Goal: Task Accomplishment & Management: Manage account settings

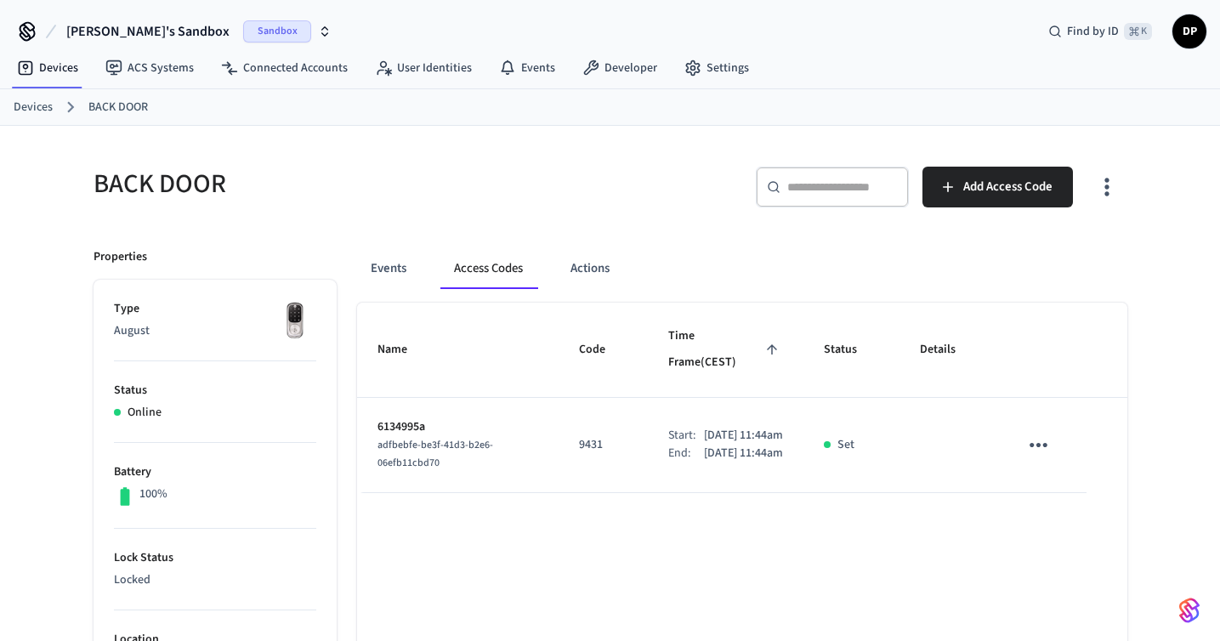
scroll to position [82, 0]
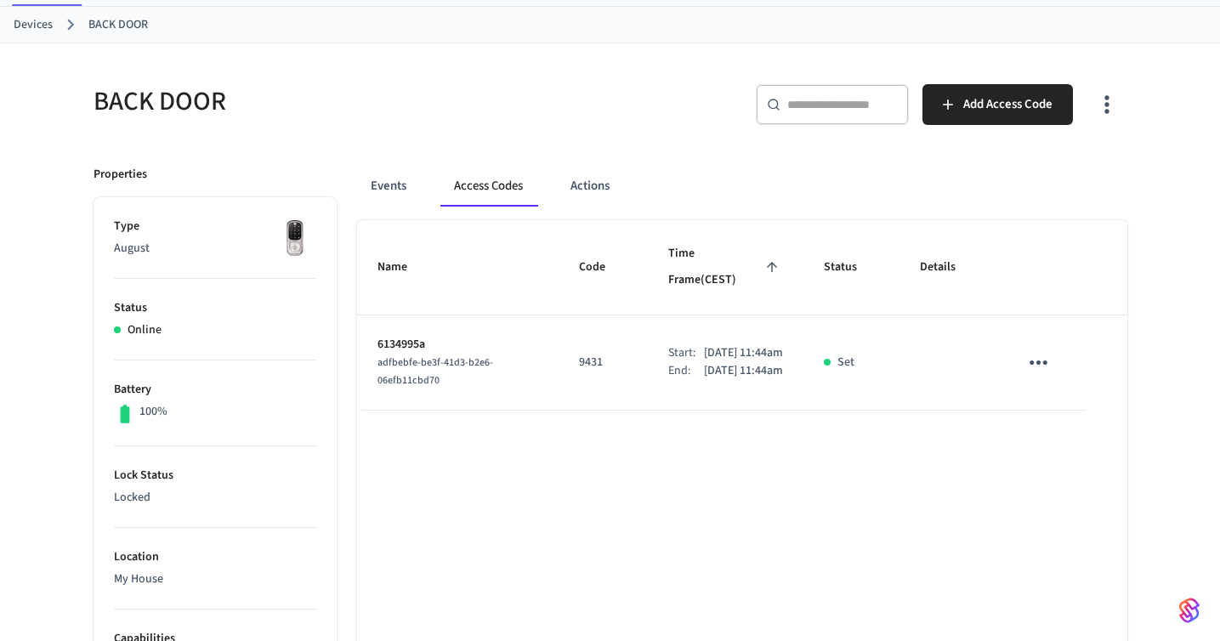
click at [1035, 349] on icon "sticky table" at bounding box center [1038, 362] width 26 height 26
click at [1058, 433] on li "Delete" at bounding box center [1079, 440] width 81 height 45
click at [1035, 349] on icon "sticky table" at bounding box center [1038, 362] width 26 height 26
click at [1062, 432] on li "Delete" at bounding box center [1079, 440] width 81 height 45
click at [1040, 350] on icon "sticky table" at bounding box center [1038, 362] width 26 height 26
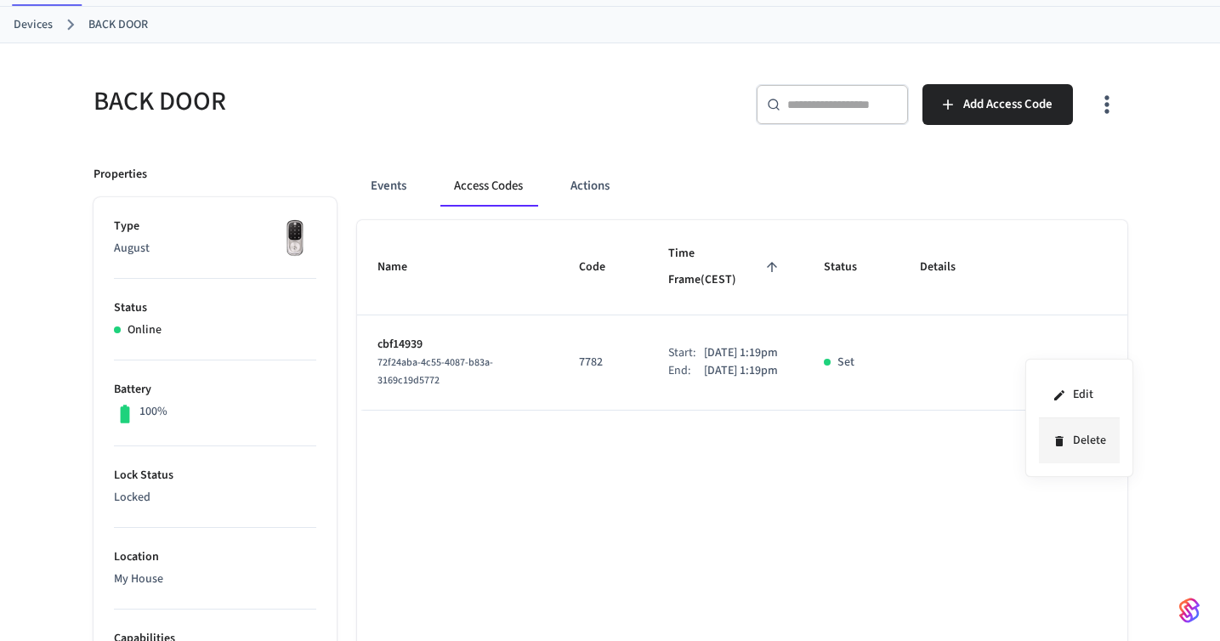
click at [1081, 449] on li "Delete" at bounding box center [1079, 440] width 81 height 45
click at [1042, 349] on icon "sticky table" at bounding box center [1038, 362] width 26 height 26
click at [1069, 457] on li "Delete" at bounding box center [1079, 440] width 81 height 45
click at [1035, 349] on icon "sticky table" at bounding box center [1038, 362] width 26 height 26
click at [1065, 433] on li "Delete" at bounding box center [1079, 440] width 81 height 45
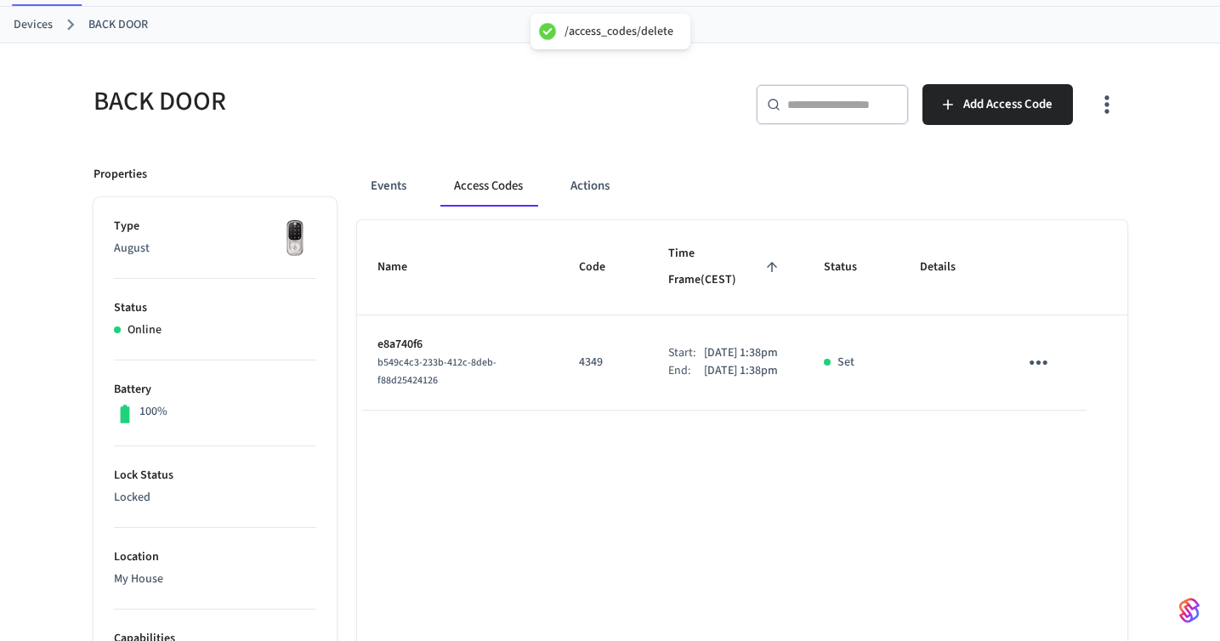
click at [1041, 349] on icon "sticky table" at bounding box center [1038, 362] width 26 height 26
click at [1041, 347] on div at bounding box center [610, 320] width 1220 height 641
click at [1037, 349] on icon "sticky table" at bounding box center [1038, 362] width 26 height 26
click at [1075, 440] on li "Delete" at bounding box center [1079, 440] width 81 height 45
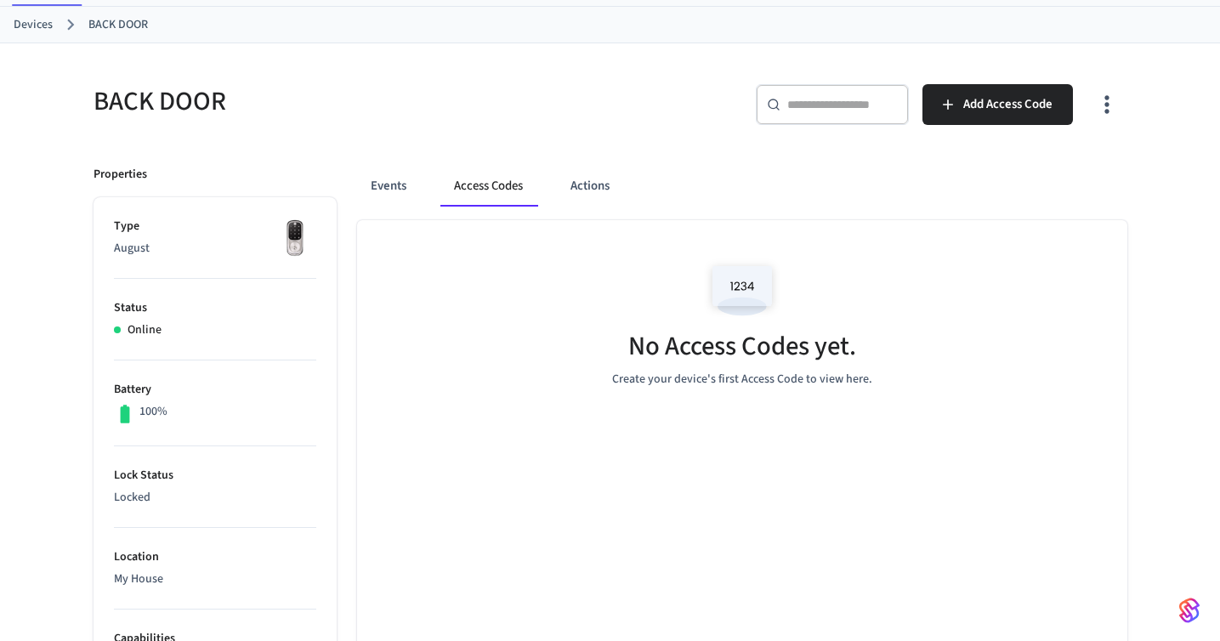
scroll to position [0, 0]
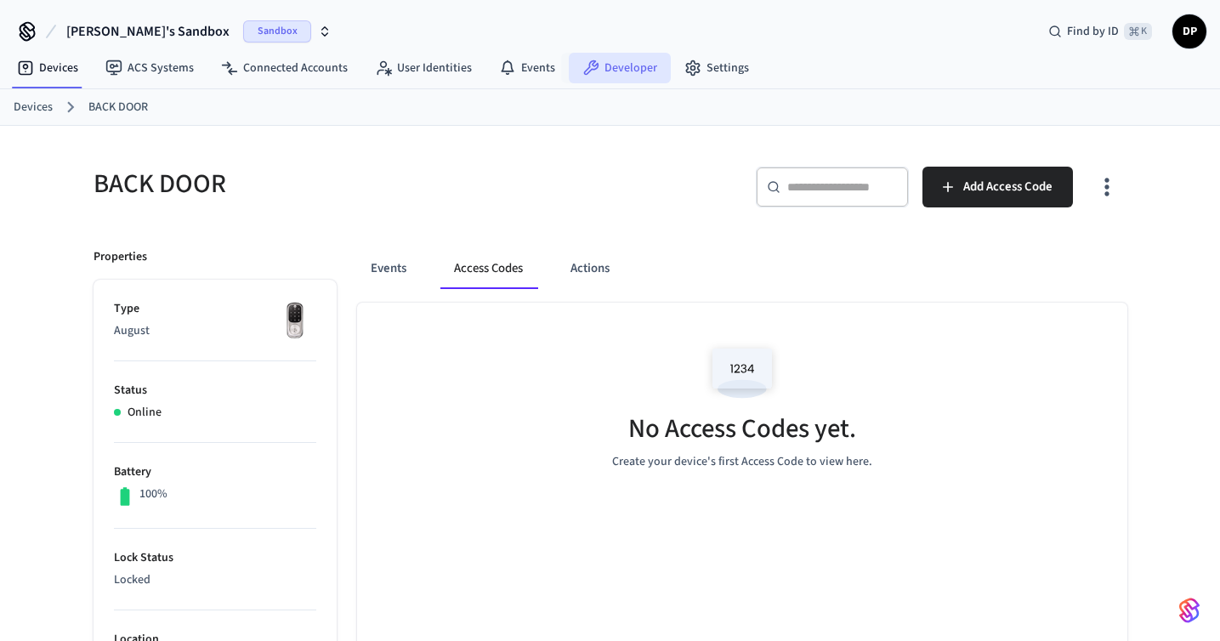
click at [592, 69] on link "Developer" at bounding box center [620, 68] width 102 height 31
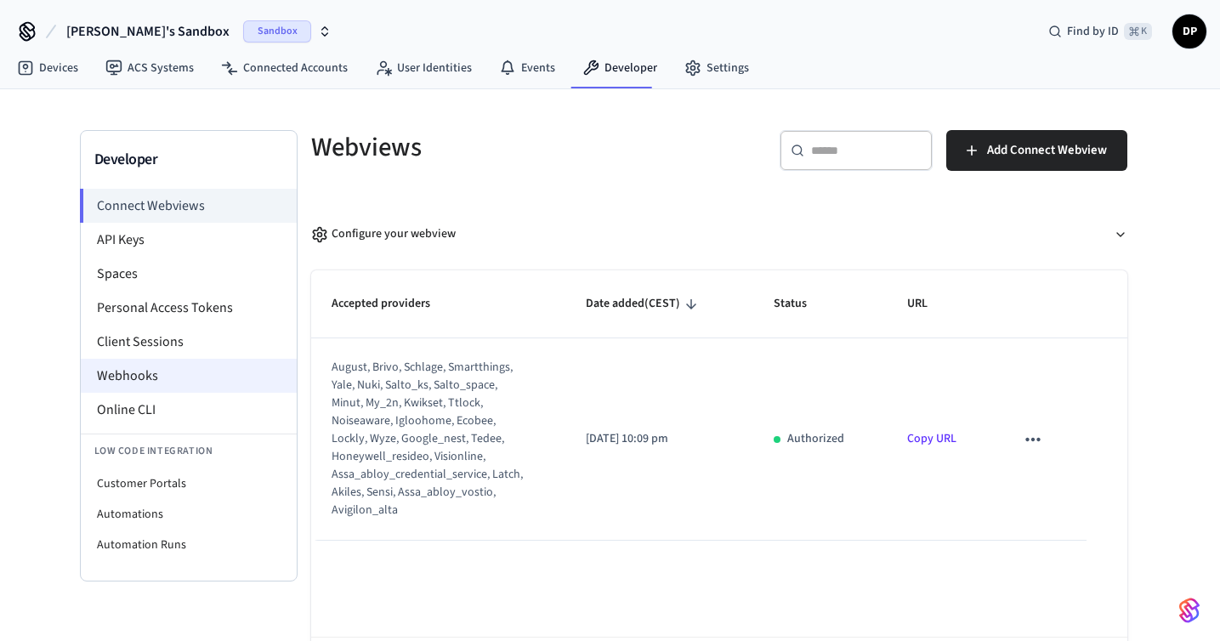
click at [150, 374] on li "Webhooks" at bounding box center [189, 376] width 216 height 34
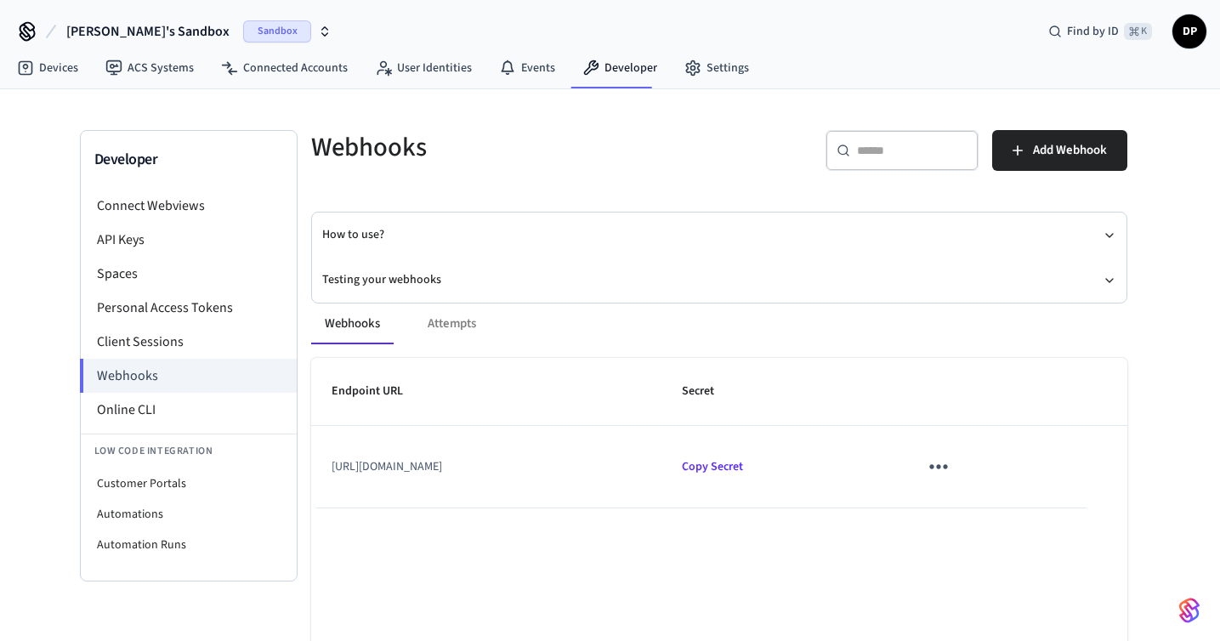
click at [451, 315] on div "Webhooks Attempts" at bounding box center [719, 323] width 816 height 41
click at [451, 321] on div "Webhooks Attempts" at bounding box center [719, 323] width 816 height 41
click at [662, 451] on td "[URL][DOMAIN_NAME]" at bounding box center [486, 467] width 351 height 82
click at [958, 464] on button "sticky table" at bounding box center [938, 466] width 40 height 40
click at [927, 545] on div at bounding box center [610, 320] width 1220 height 641
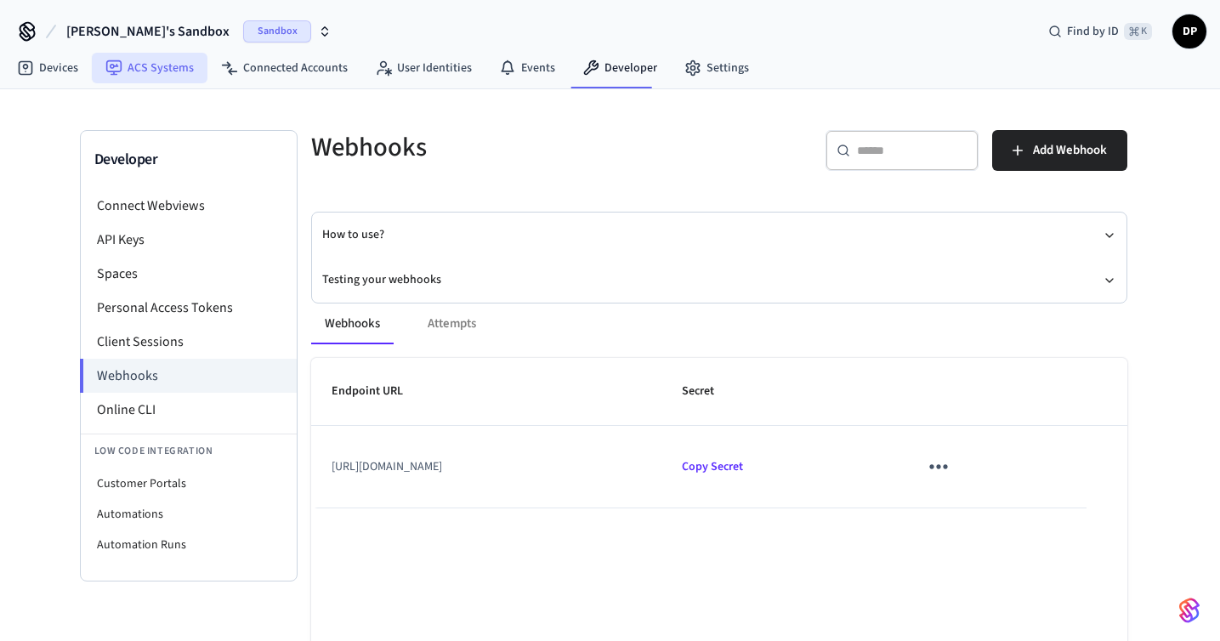
click at [159, 67] on link "ACS Systems" at bounding box center [150, 68] width 116 height 31
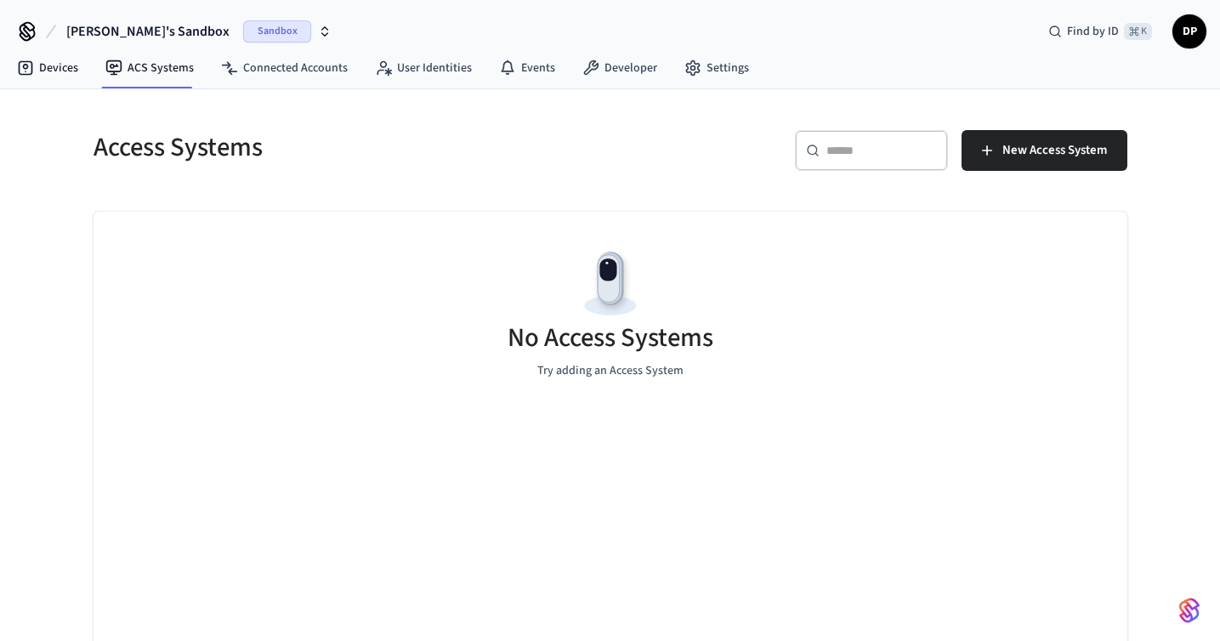
click at [61, 50] on nav "Devices ACS Systems Connected Accounts User Identities Events Developer Settings" at bounding box center [382, 68] width 759 height 39
click at [59, 67] on link "Devices" at bounding box center [47, 68] width 88 height 31
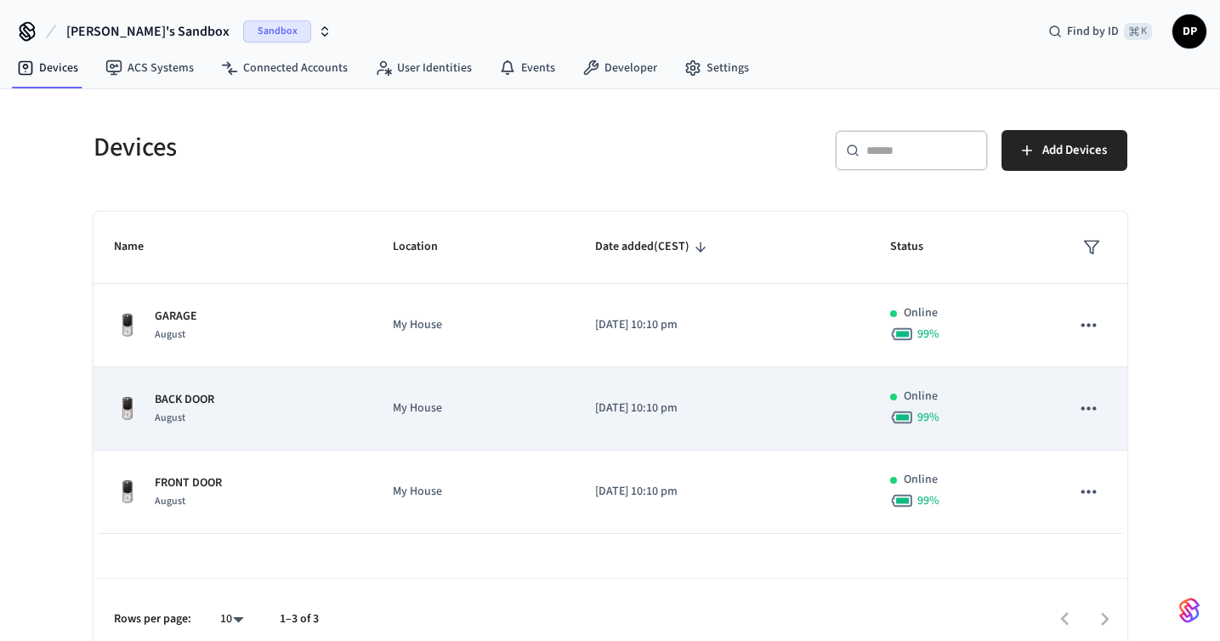
click at [623, 411] on p "[DATE] 10:10 pm" at bounding box center [722, 409] width 254 height 18
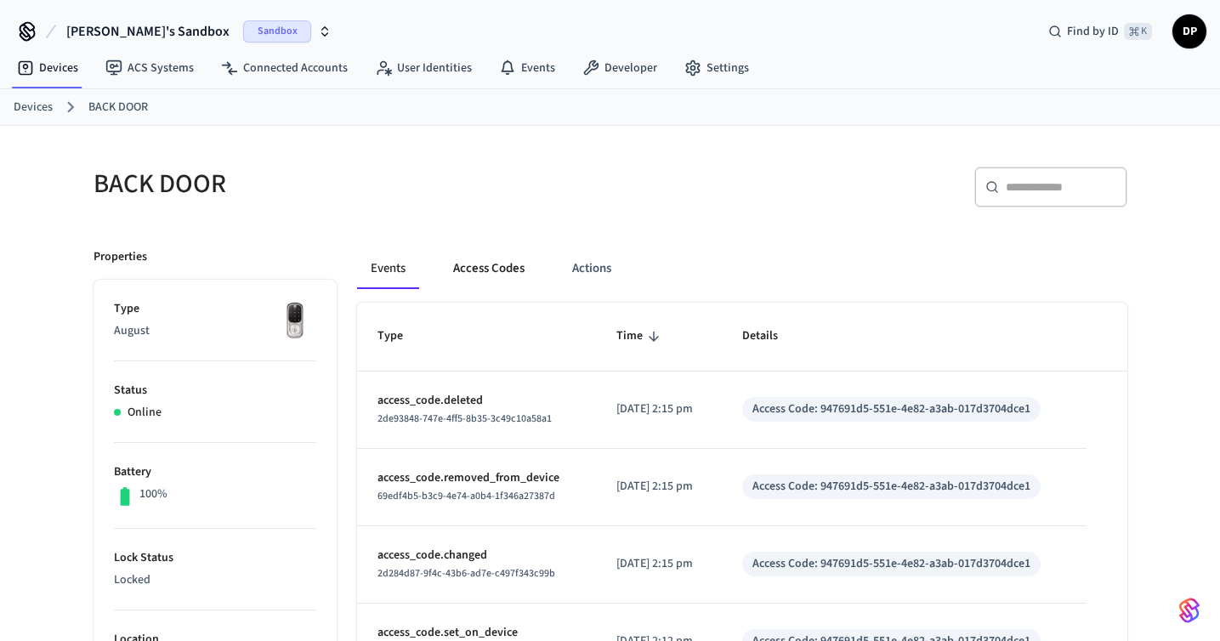
click at [504, 275] on button "Access Codes" at bounding box center [489, 268] width 99 height 41
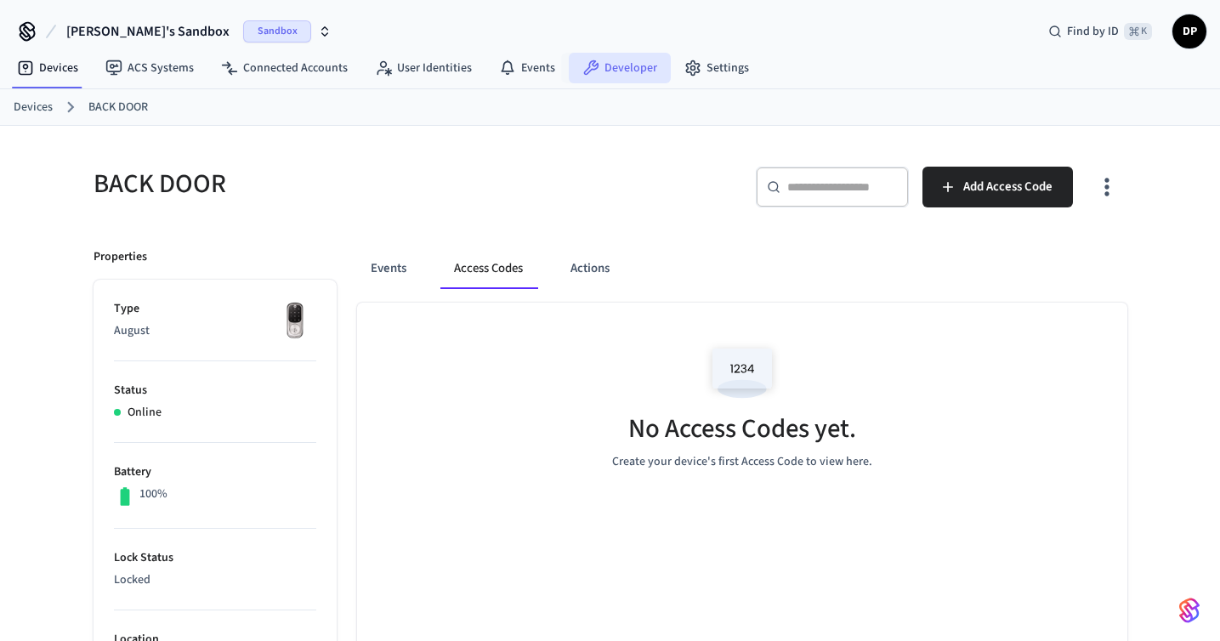
click at [587, 66] on icon at bounding box center [590, 68] width 17 height 17
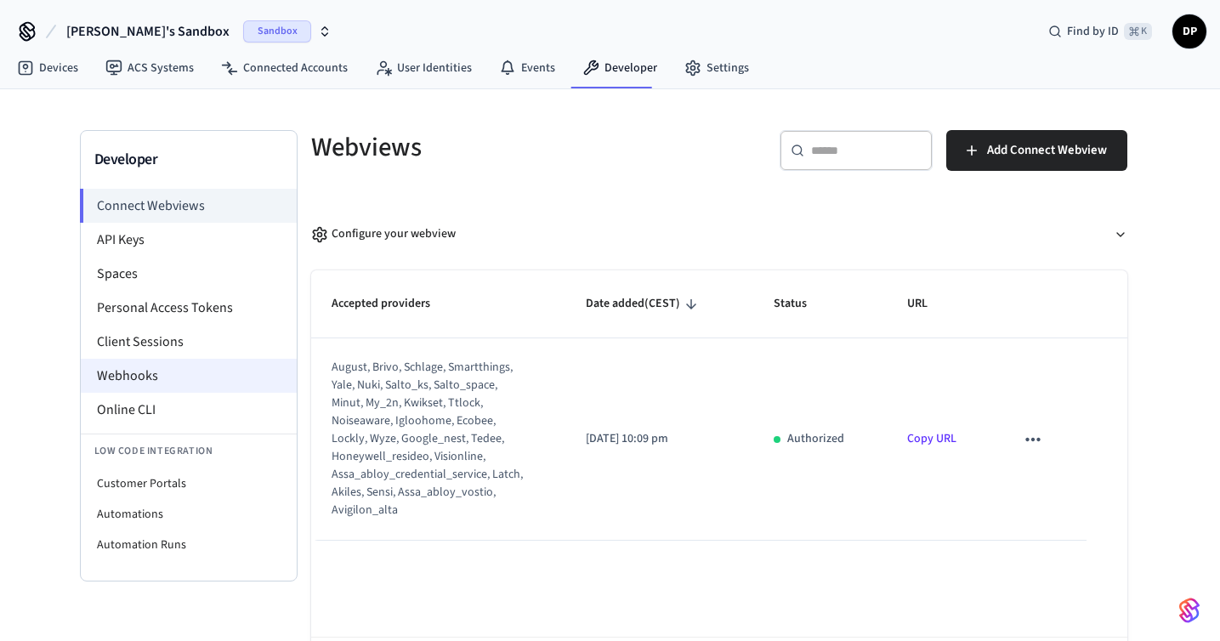
click at [206, 367] on li "Webhooks" at bounding box center [189, 376] width 216 height 34
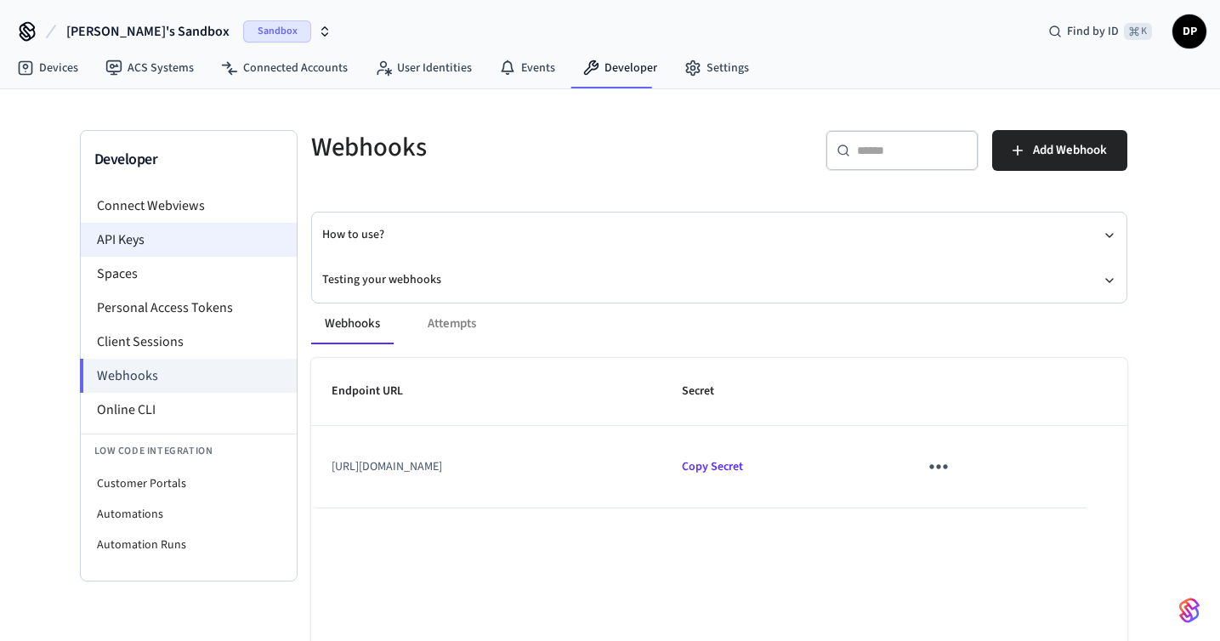
click at [170, 241] on li "API Keys" at bounding box center [189, 240] width 216 height 34
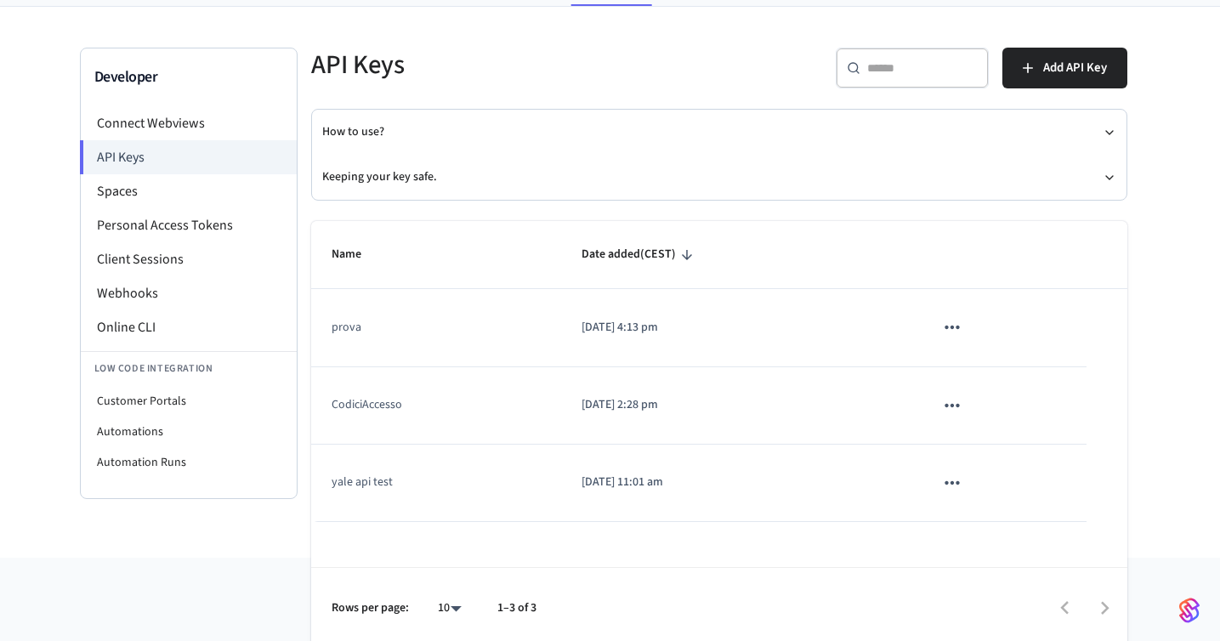
scroll to position [91, 0]
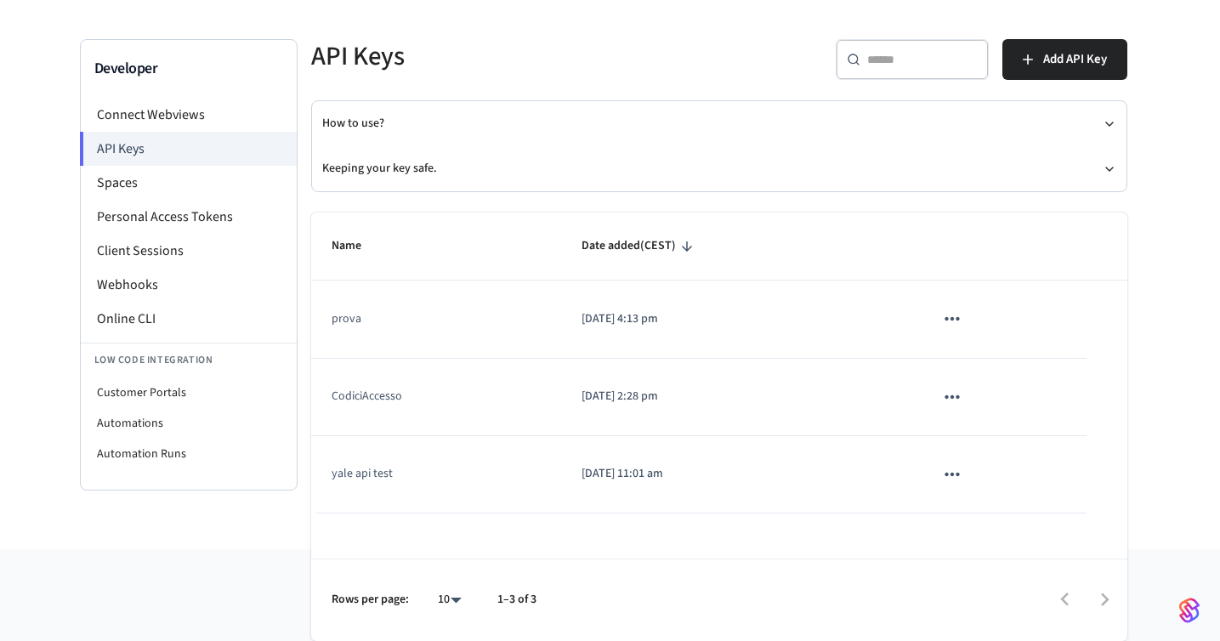
click at [944, 319] on icon "sticky table" at bounding box center [952, 319] width 22 height 22
click at [796, 176] on div at bounding box center [610, 320] width 1220 height 641
click at [201, 247] on li "Client Sessions" at bounding box center [189, 251] width 216 height 34
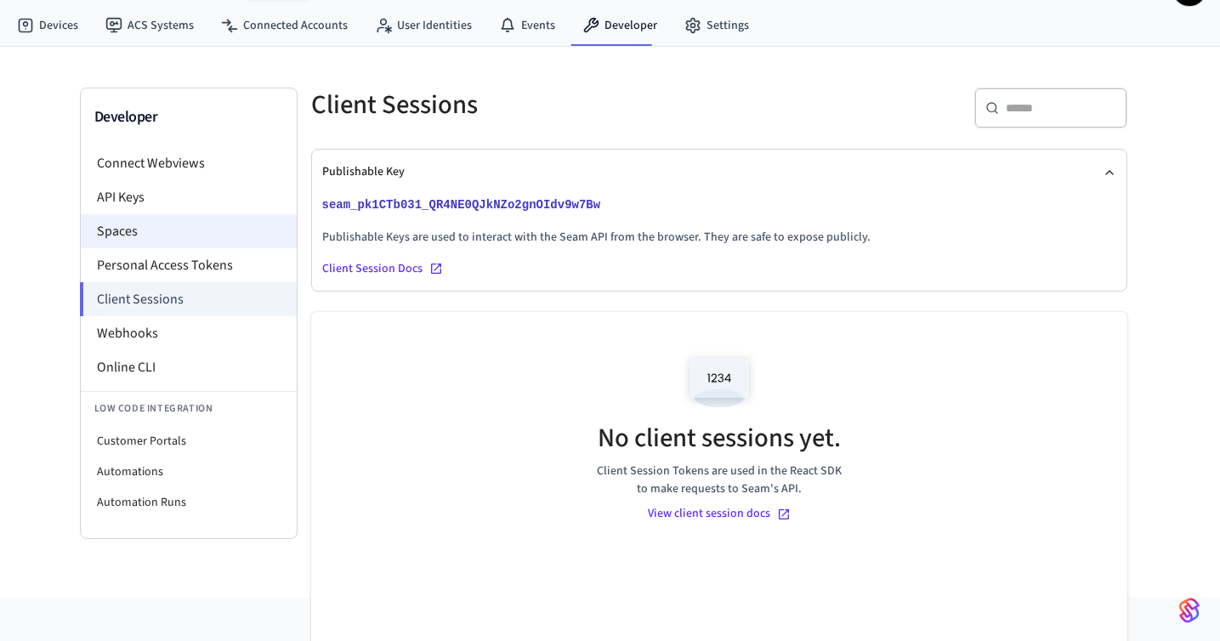
scroll to position [91, 0]
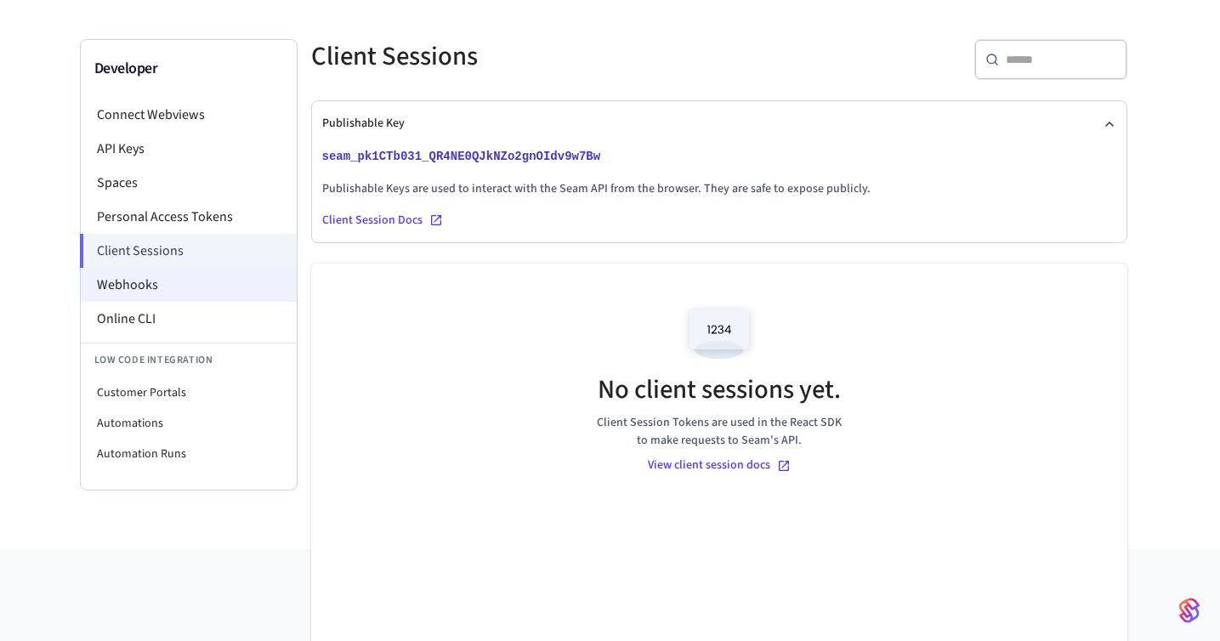
click at [169, 281] on li "Webhooks" at bounding box center [189, 285] width 216 height 34
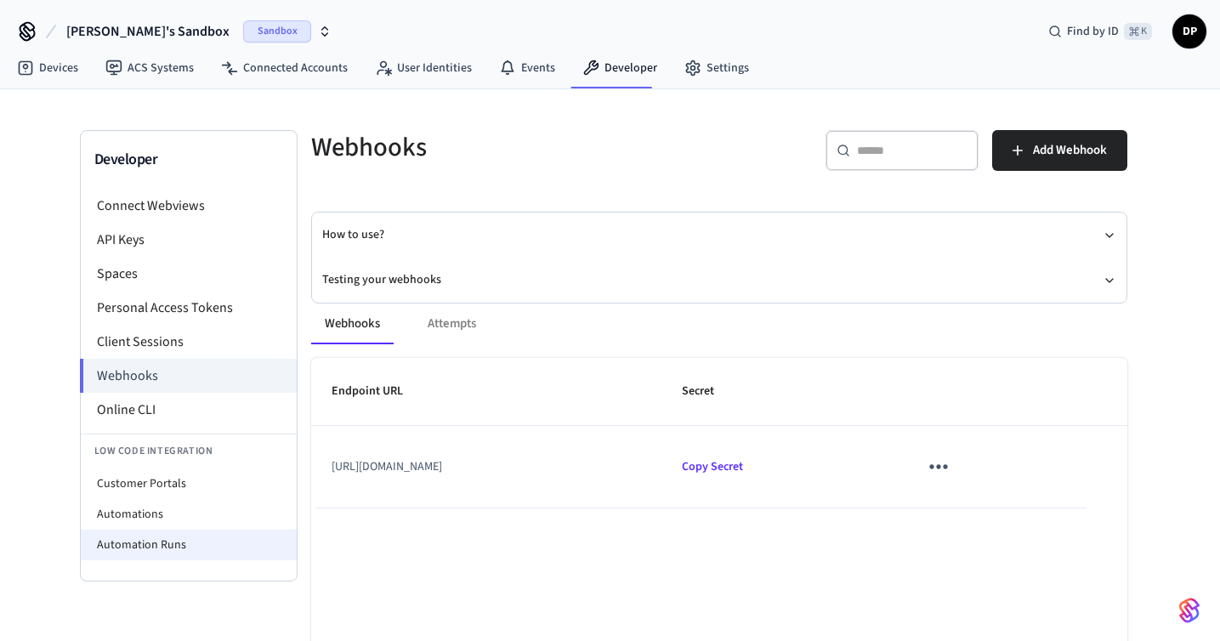
click at [187, 542] on li "Automation Runs" at bounding box center [189, 545] width 216 height 31
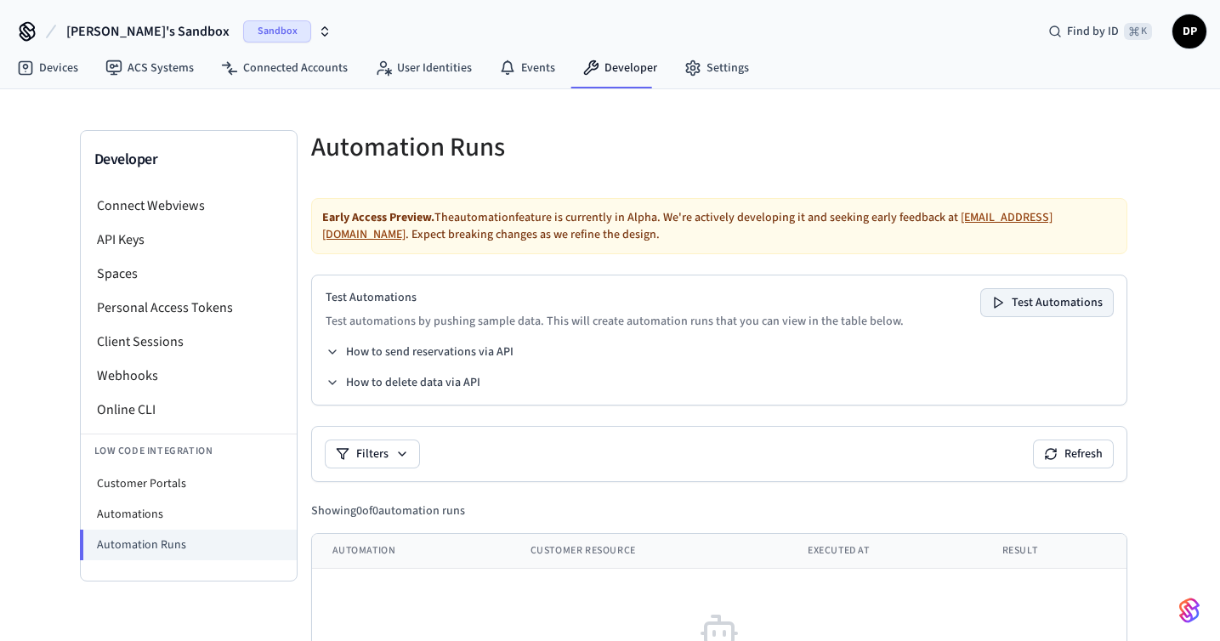
click at [1040, 303] on button "Test Automations" at bounding box center [1047, 302] width 132 height 27
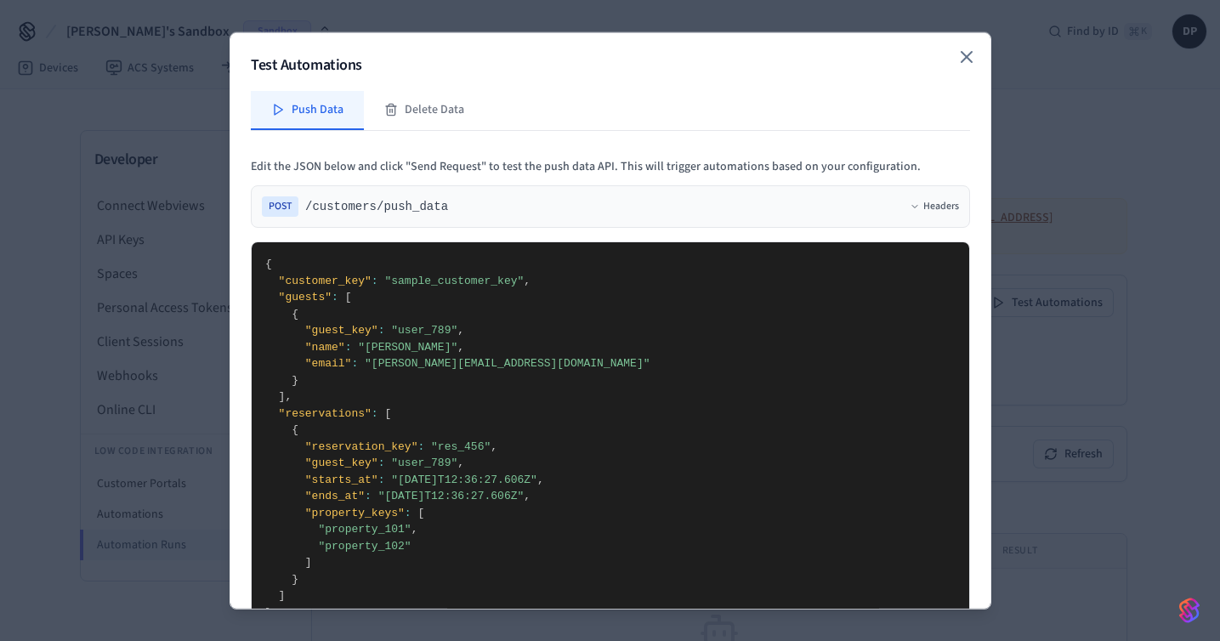
click at [969, 54] on icon "button" at bounding box center [966, 57] width 20 height 20
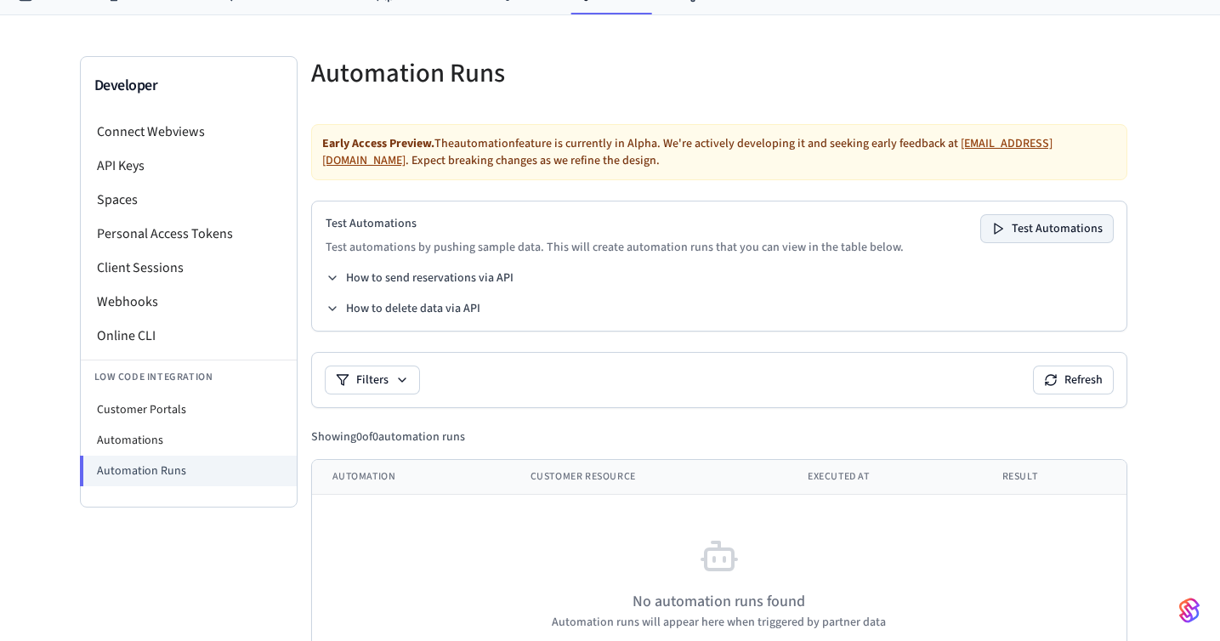
scroll to position [72, 0]
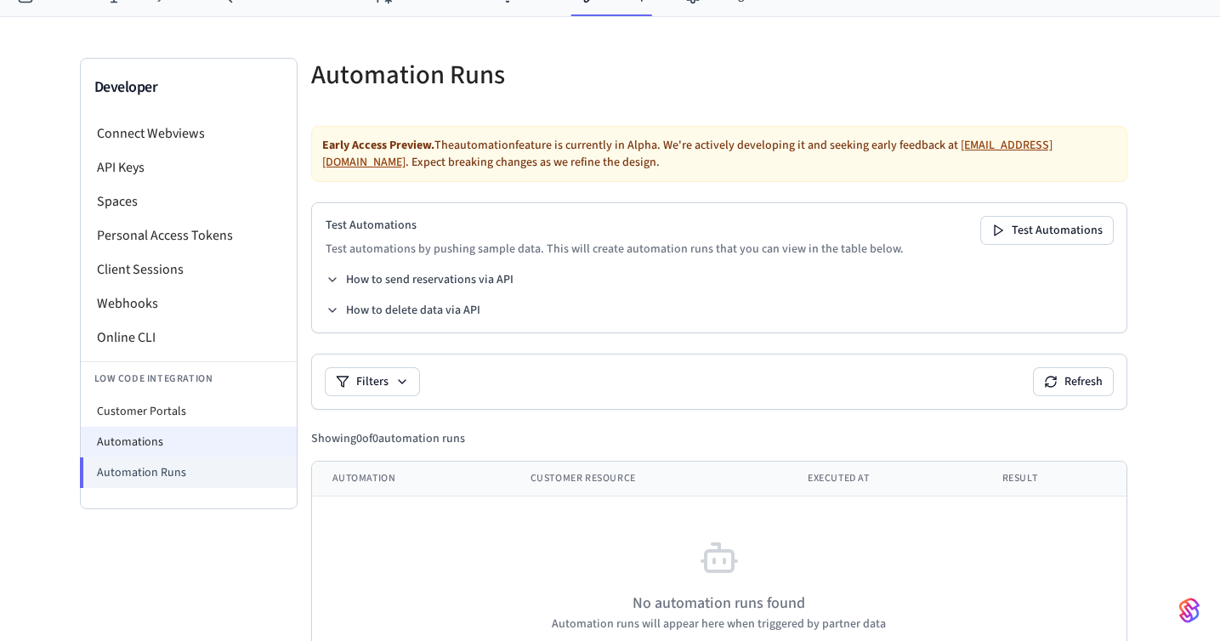
click at [196, 447] on li "Automations" at bounding box center [189, 442] width 216 height 31
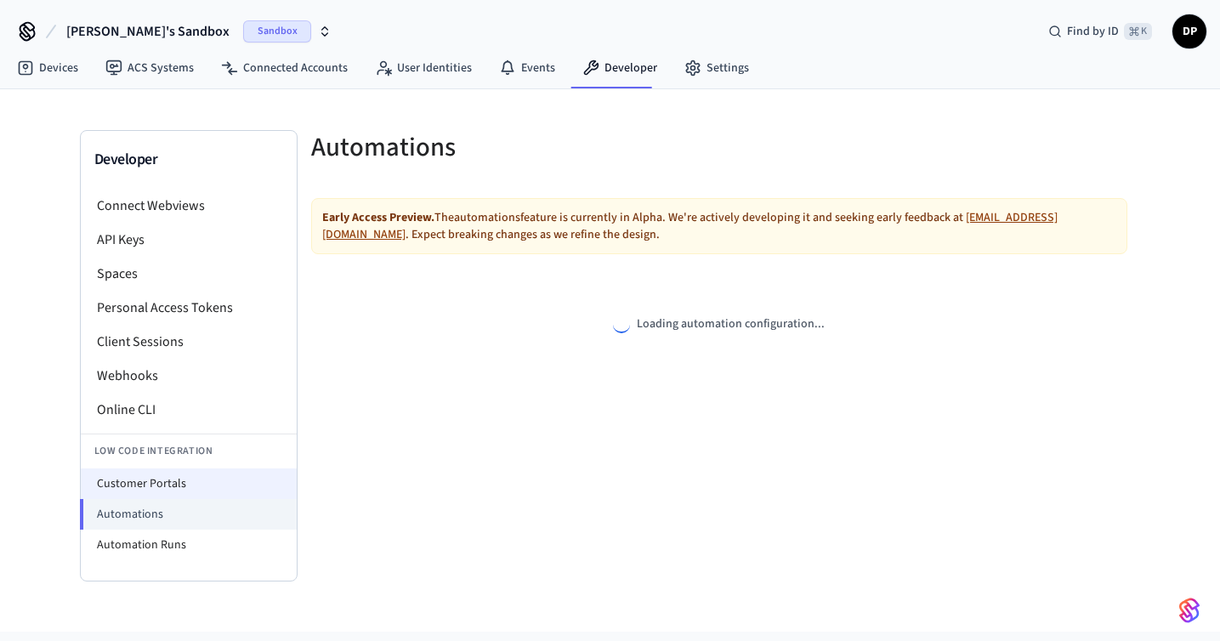
select select "**********"
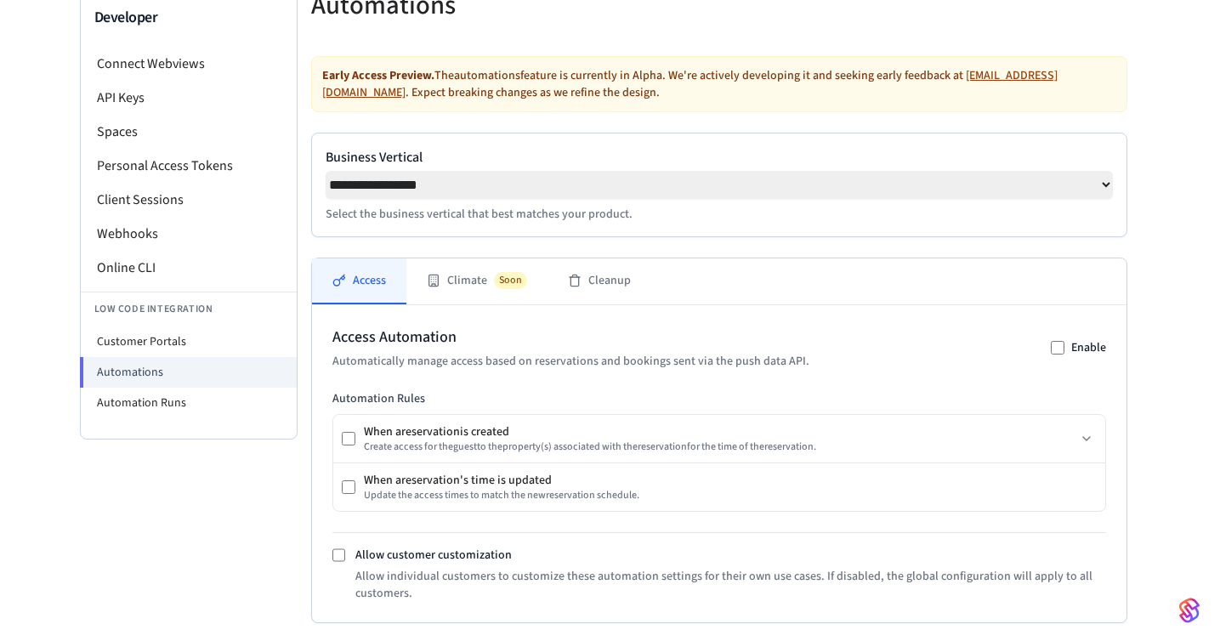
scroll to position [119, 0]
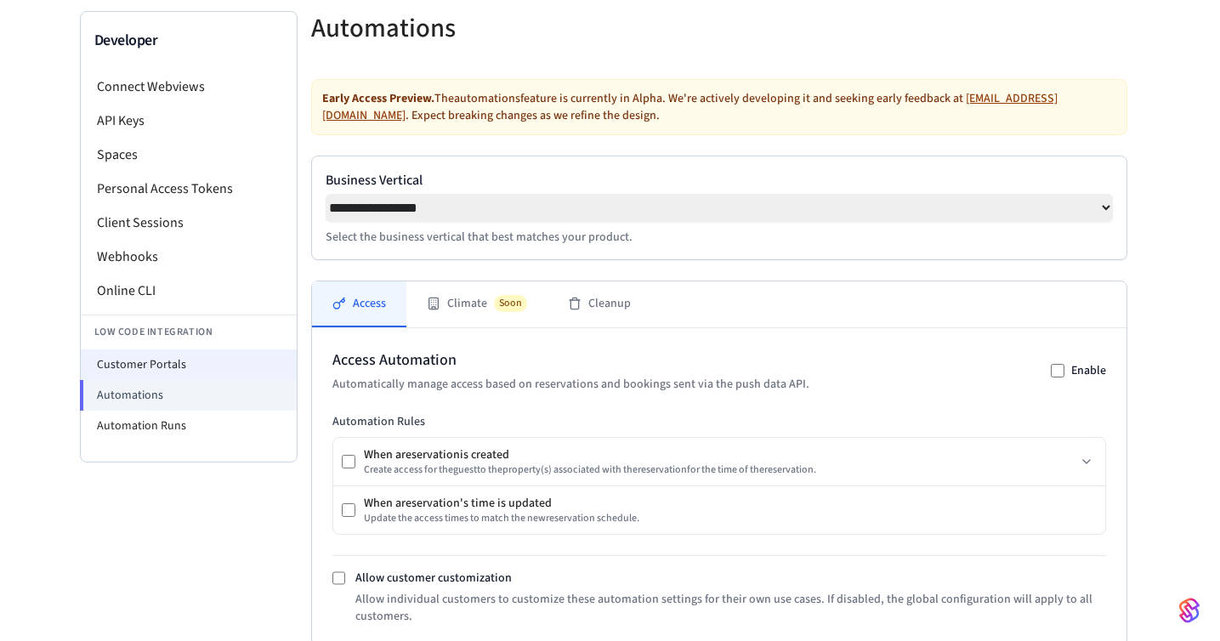
click at [225, 360] on li "Customer Portals" at bounding box center [189, 364] width 216 height 31
select select "**********"
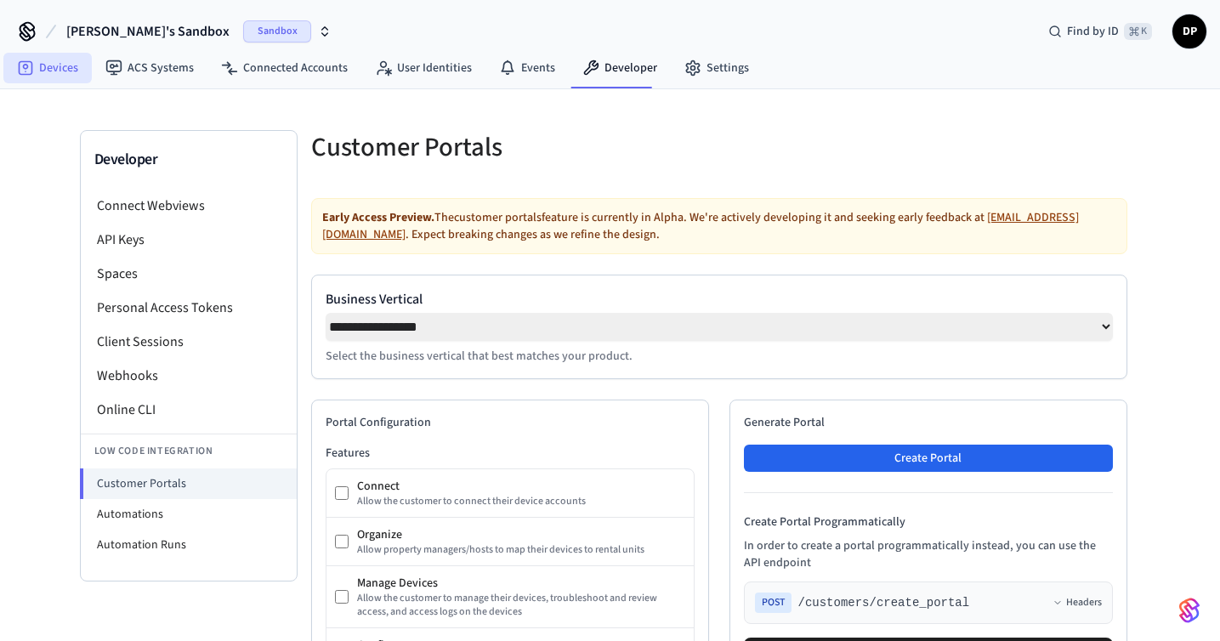
click at [65, 62] on link "Devices" at bounding box center [47, 68] width 88 height 31
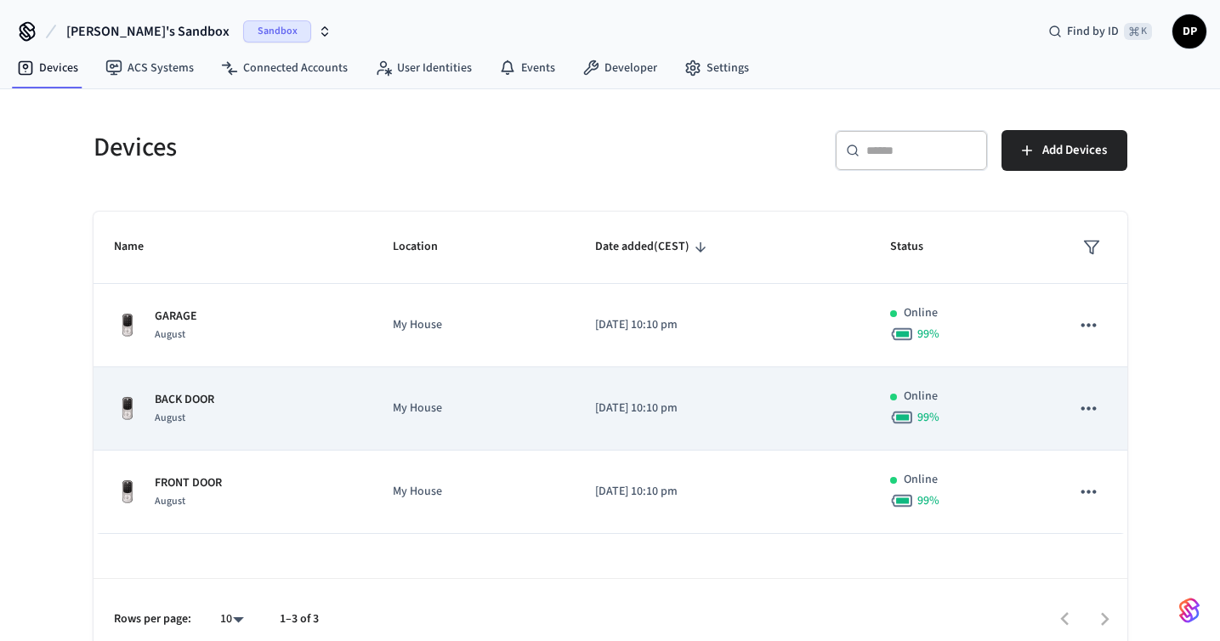
click at [658, 406] on p "[DATE] 10:10 pm" at bounding box center [722, 409] width 254 height 18
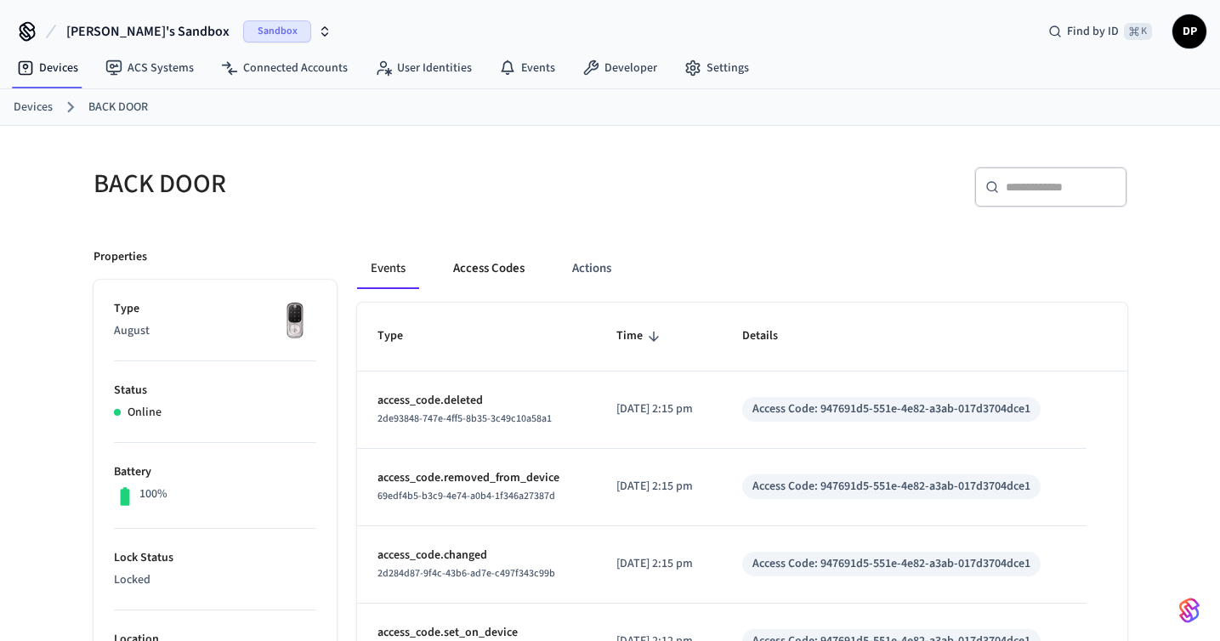
click at [500, 269] on button "Access Codes" at bounding box center [489, 268] width 99 height 41
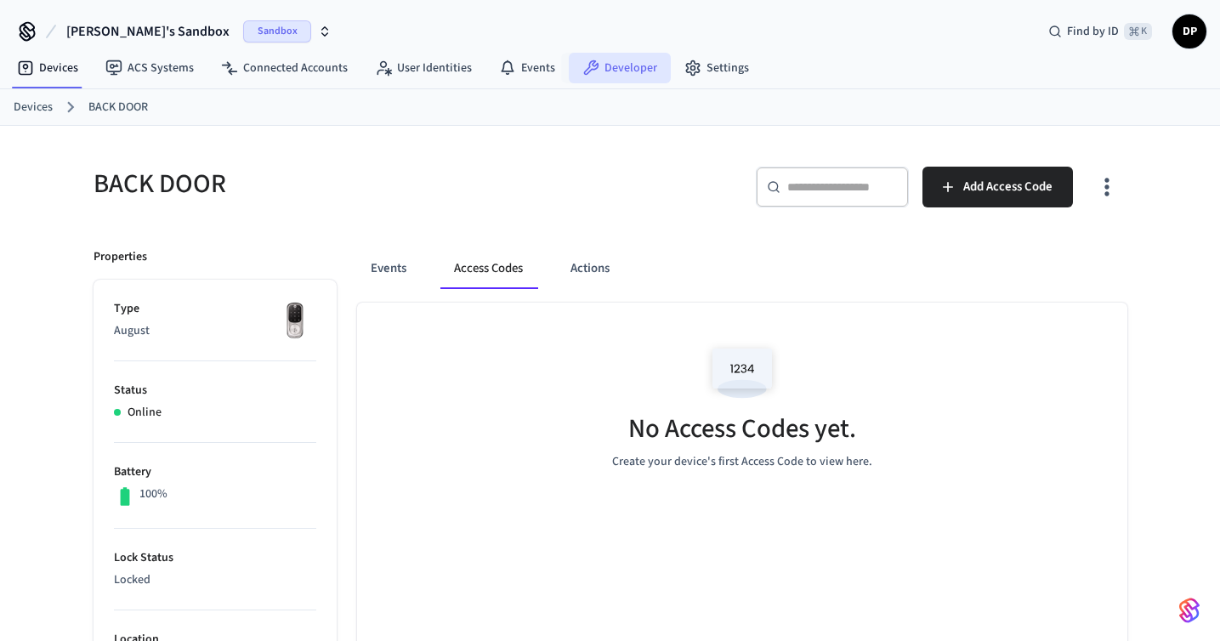
click at [607, 60] on link "Developer" at bounding box center [620, 68] width 102 height 31
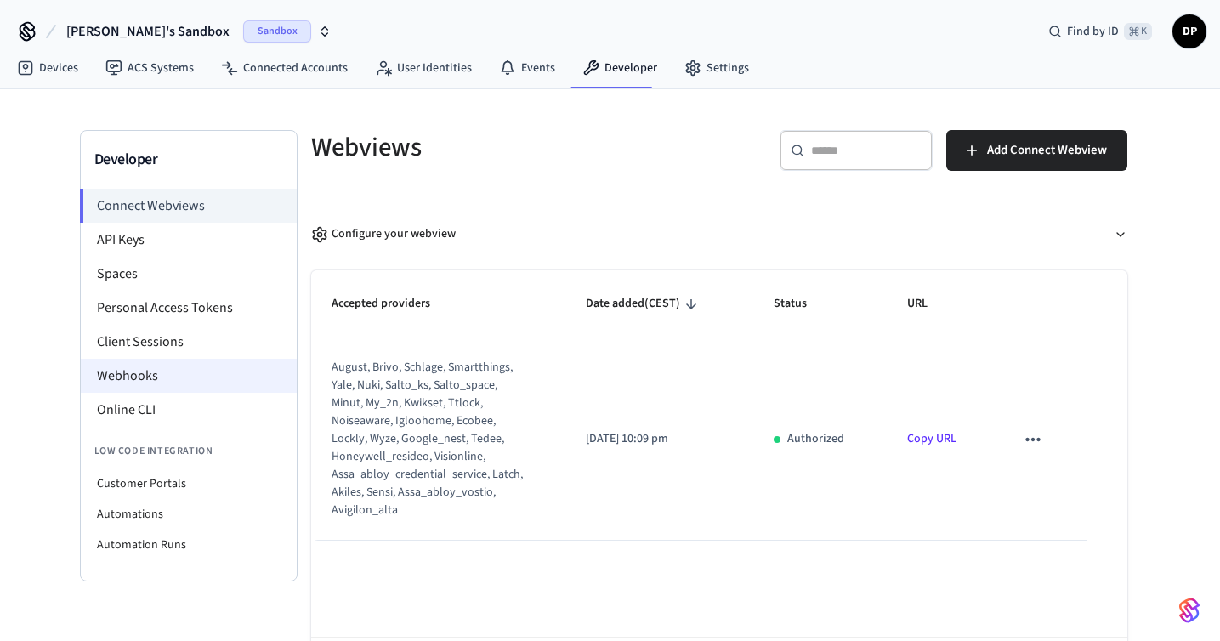
click at [230, 372] on li "Webhooks" at bounding box center [189, 376] width 216 height 34
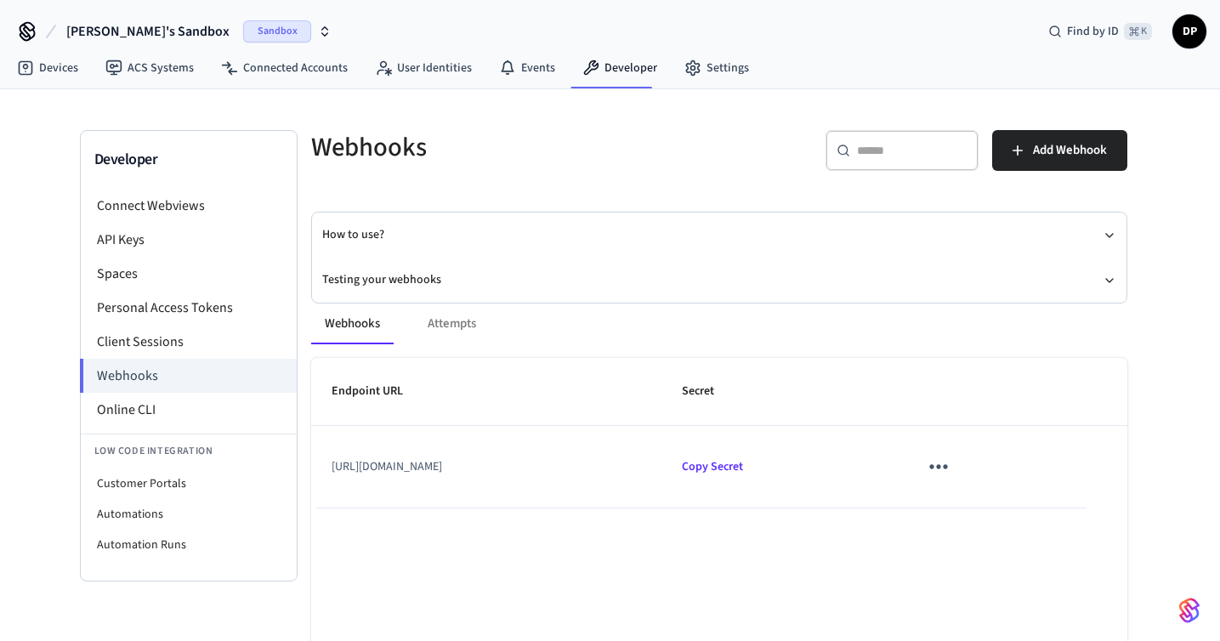
click at [951, 472] on icon "sticky table" at bounding box center [938, 466] width 26 height 26
click at [1098, 562] on li "Delete" at bounding box center [1102, 563] width 81 height 45
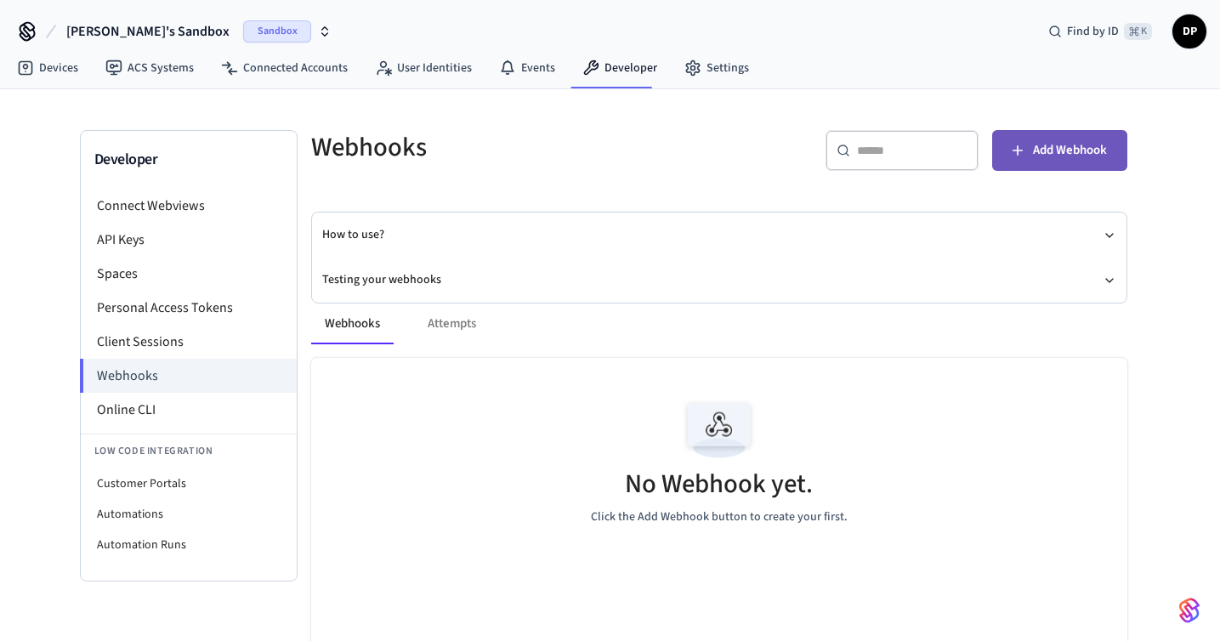
click at [1044, 160] on span "Add Webhook" at bounding box center [1070, 150] width 74 height 22
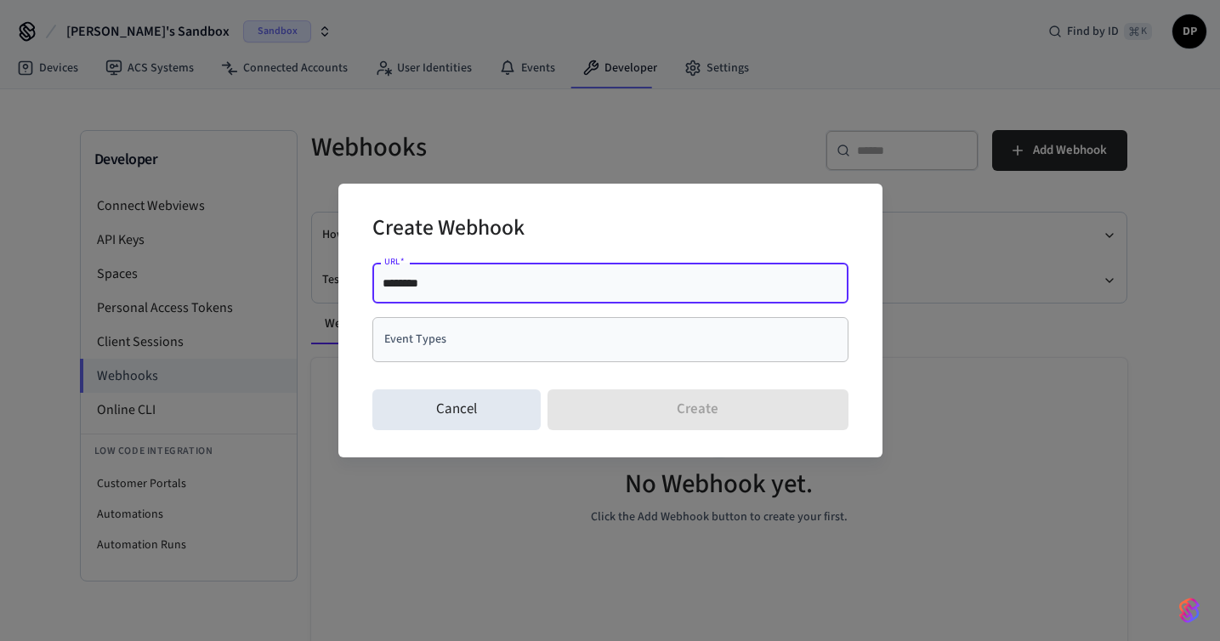
click at [705, 290] on input "********" at bounding box center [611, 283] width 456 height 17
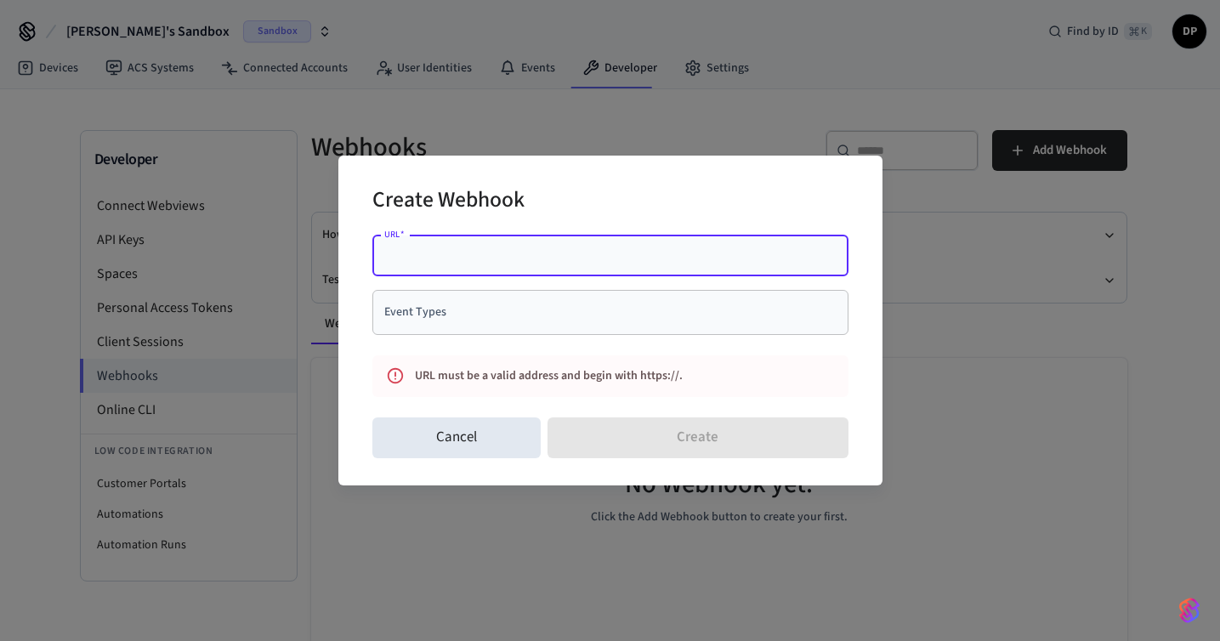
paste input "**********"
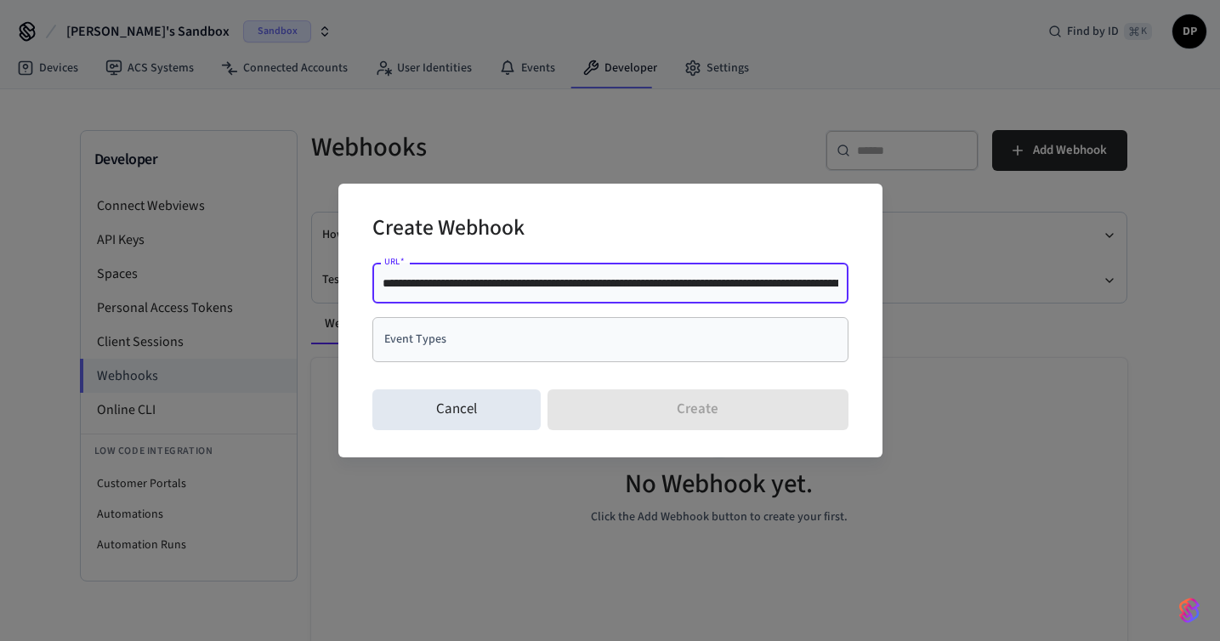
drag, startPoint x: 482, startPoint y: 289, endPoint x: 275, endPoint y: 279, distance: 206.8
click at [275, 279] on div "**********" at bounding box center [610, 320] width 1220 height 641
type input "**********"
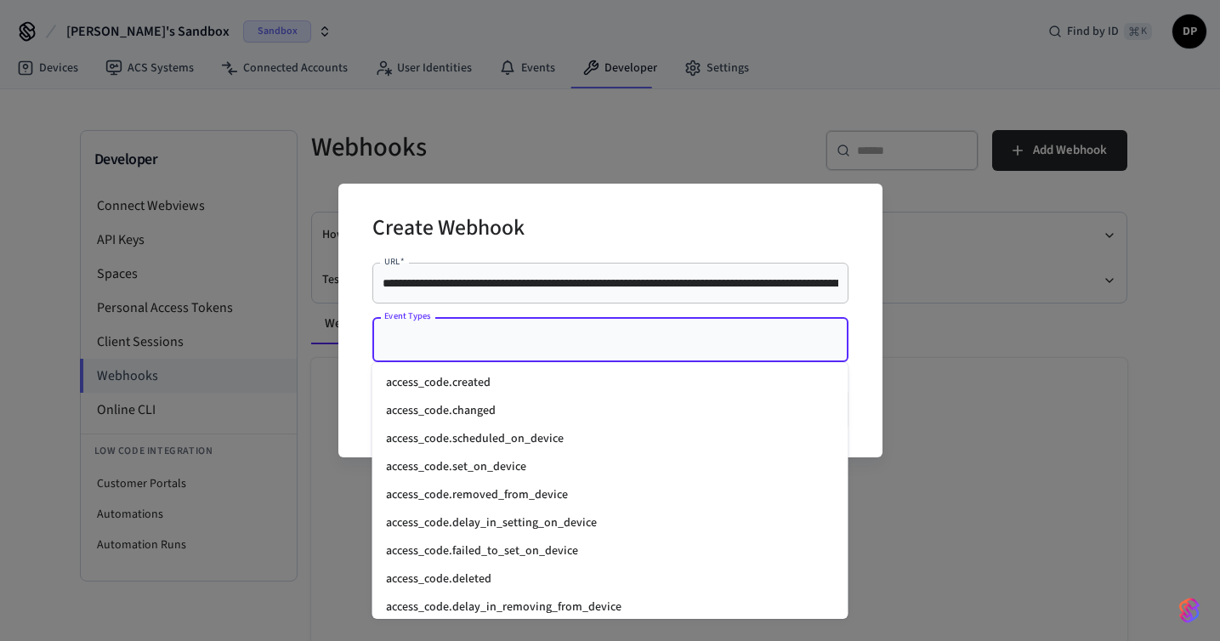
click at [459, 345] on input "Event Types" at bounding box center [597, 340] width 435 height 30
click at [551, 461] on li "access_code.set_on_device" at bounding box center [610, 467] width 476 height 28
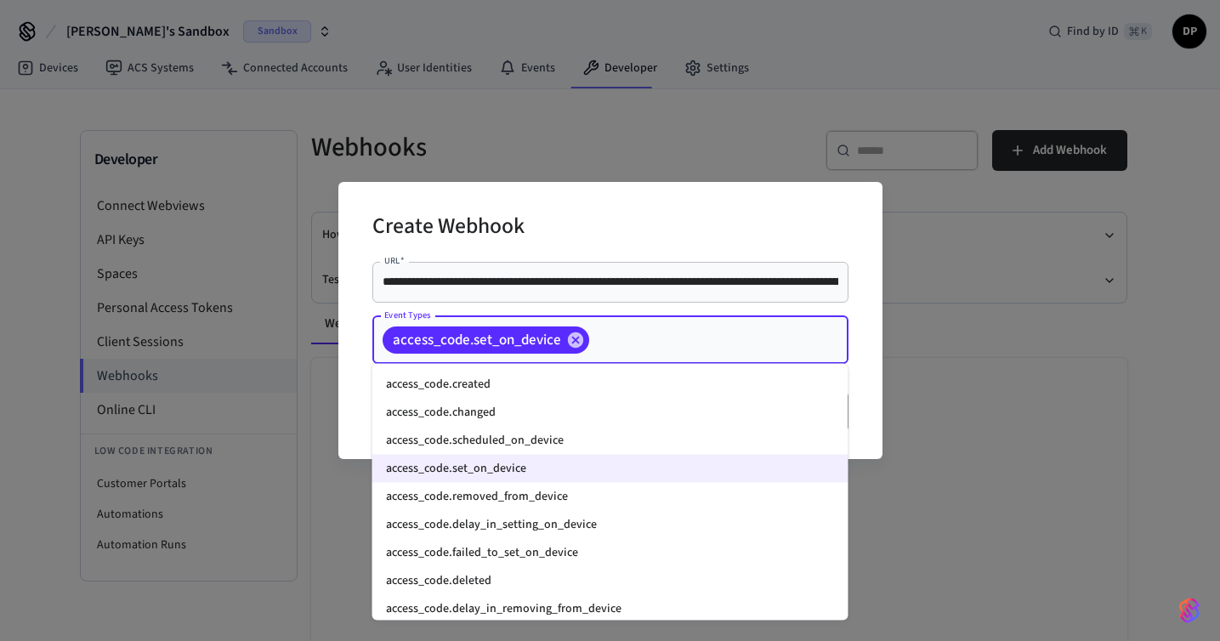
click at [664, 346] on input "Event Types" at bounding box center [692, 340] width 201 height 30
click at [631, 574] on li "access_code.deleted" at bounding box center [610, 581] width 476 height 28
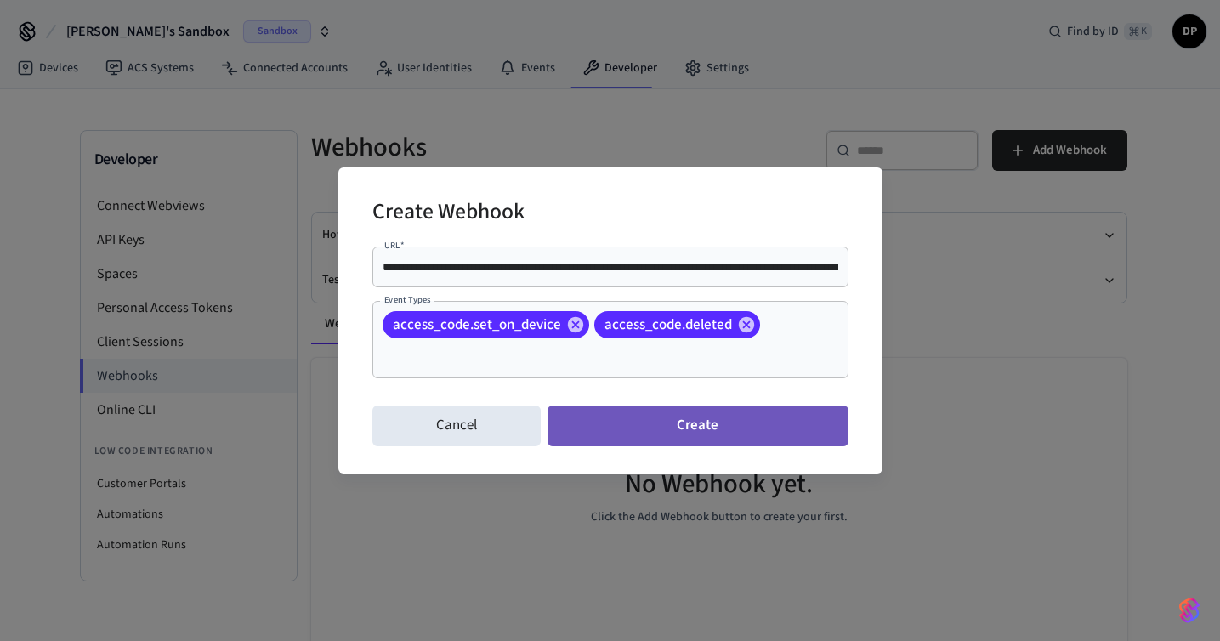
click at [660, 430] on button "Create" at bounding box center [697, 426] width 300 height 41
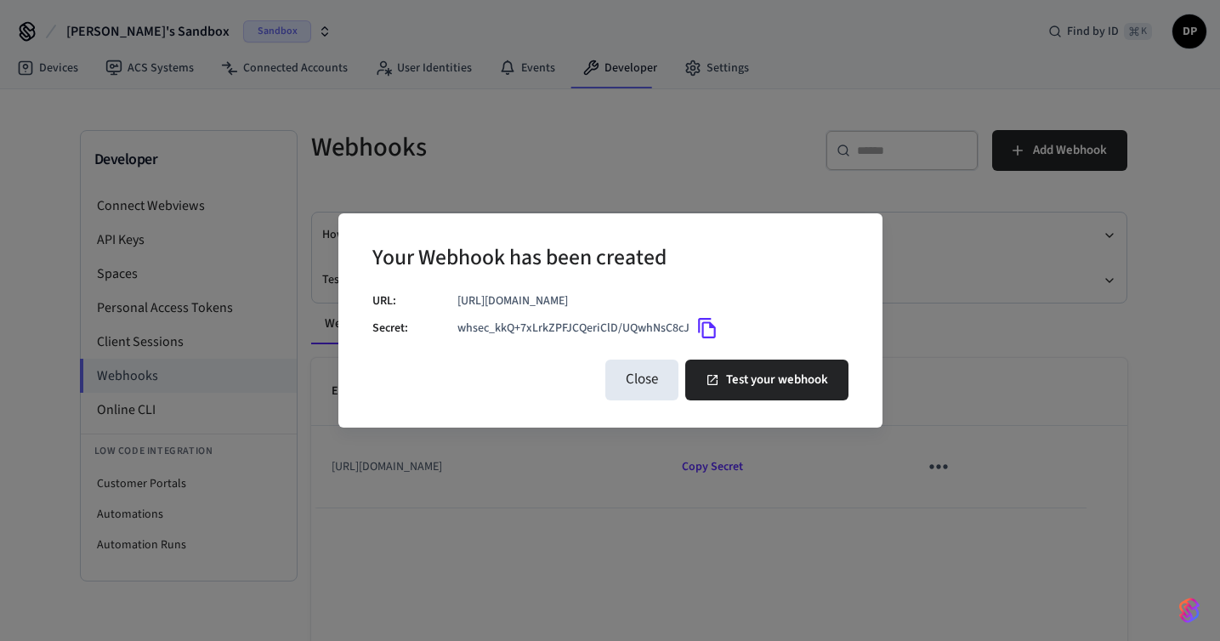
drag, startPoint x: 656, startPoint y: 379, endPoint x: 532, endPoint y: 377, distance: 124.1
click at [532, 377] on div "Close Test your webhook" at bounding box center [610, 380] width 476 height 54
click at [712, 339] on icon "Copy" at bounding box center [707, 328] width 22 height 22
click at [661, 383] on button "Close" at bounding box center [641, 380] width 73 height 41
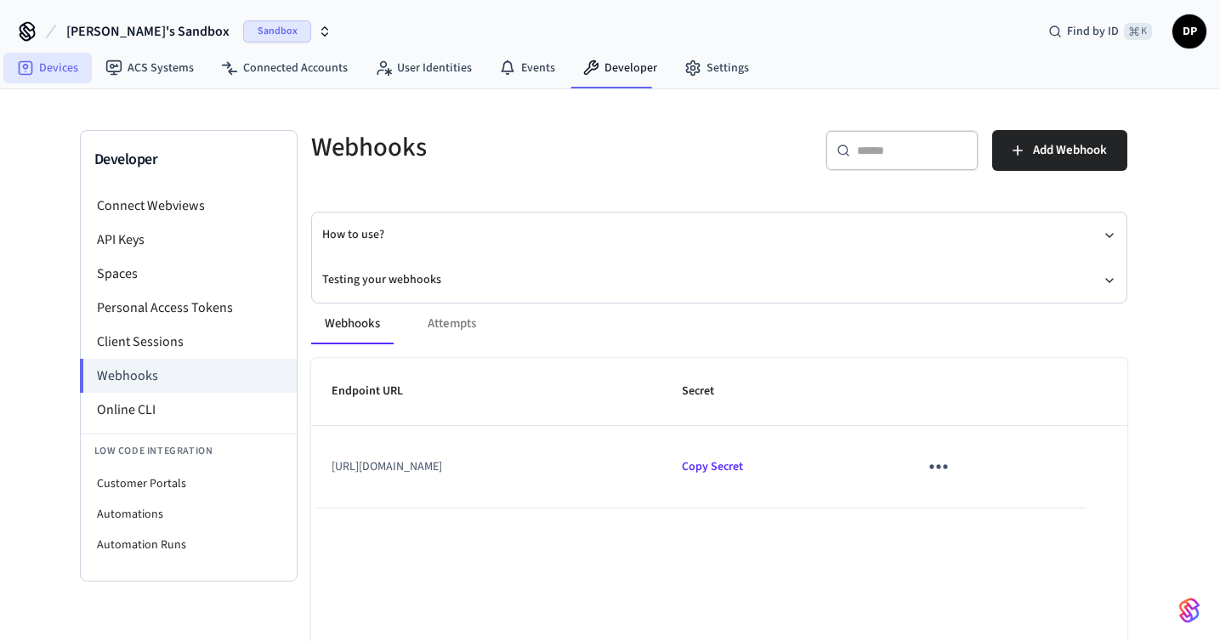
click at [64, 64] on link "Devices" at bounding box center [47, 68] width 88 height 31
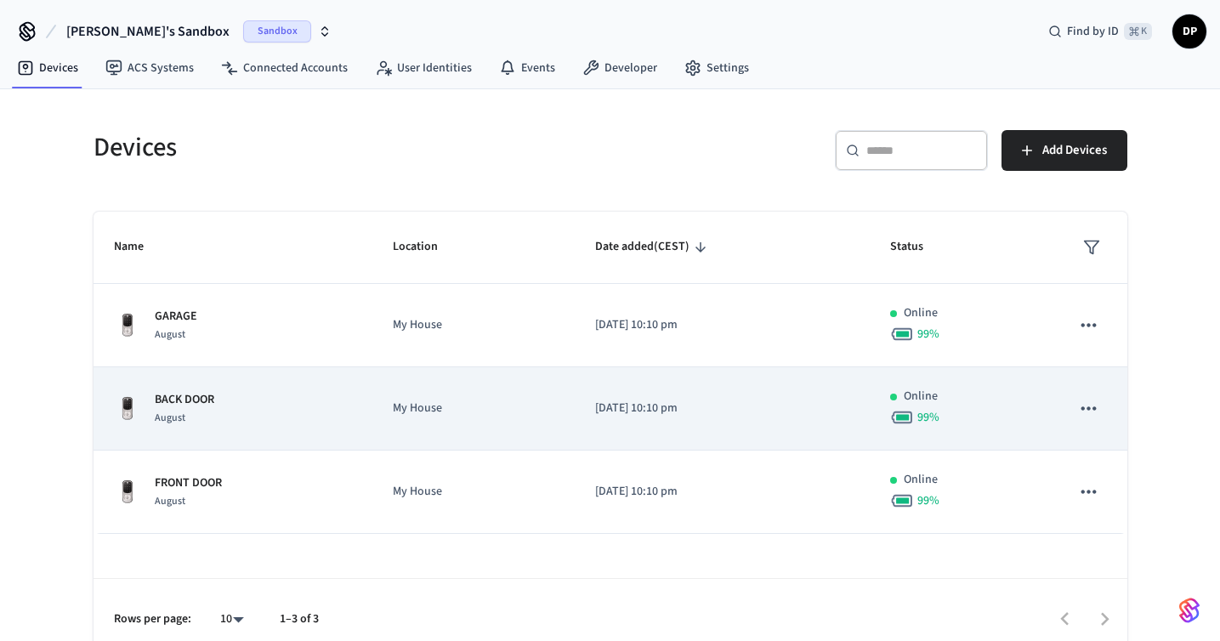
click at [635, 400] on p "[DATE] 10:10 pm" at bounding box center [722, 409] width 254 height 18
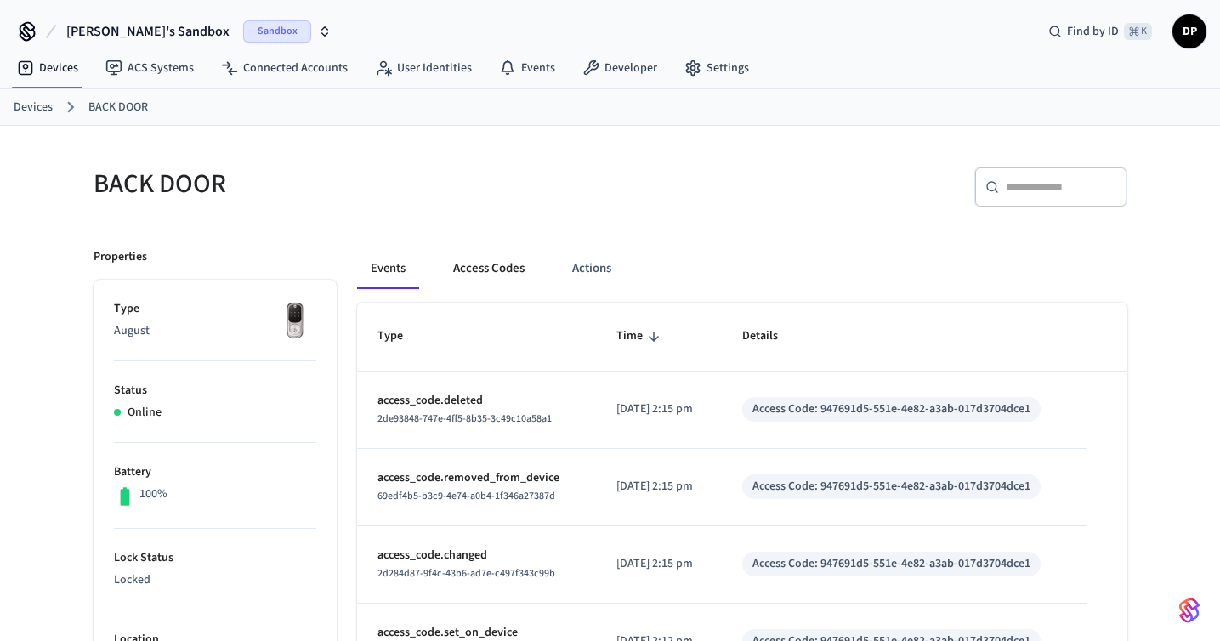
click at [503, 267] on button "Access Codes" at bounding box center [489, 268] width 99 height 41
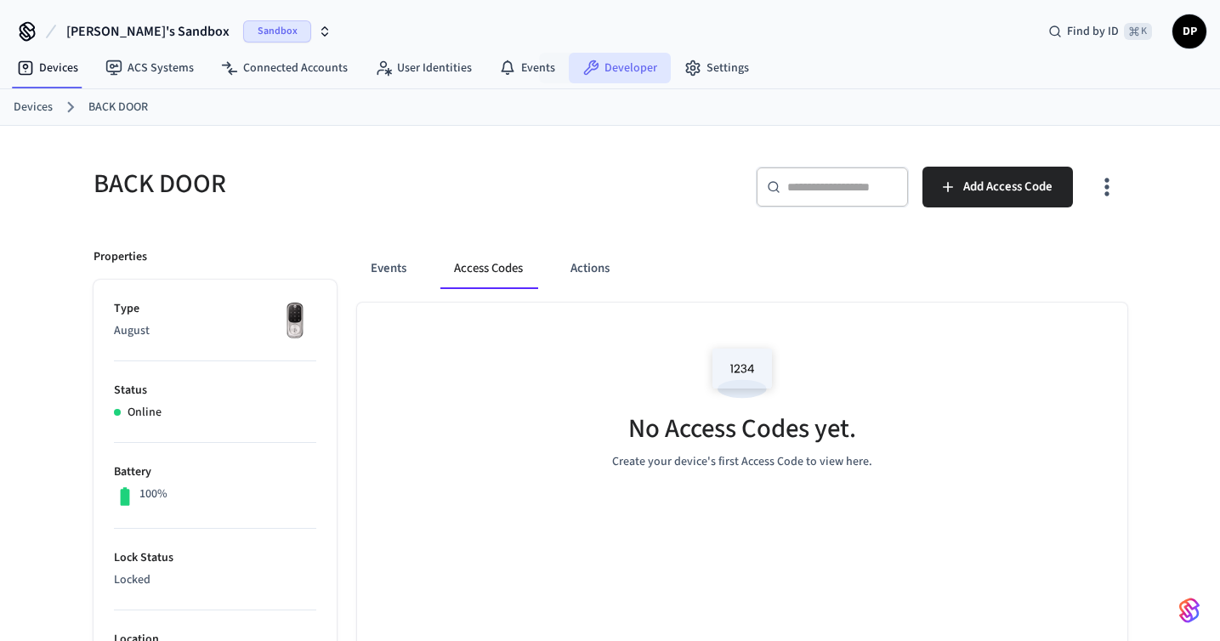
click at [624, 66] on link "Developer" at bounding box center [620, 68] width 102 height 31
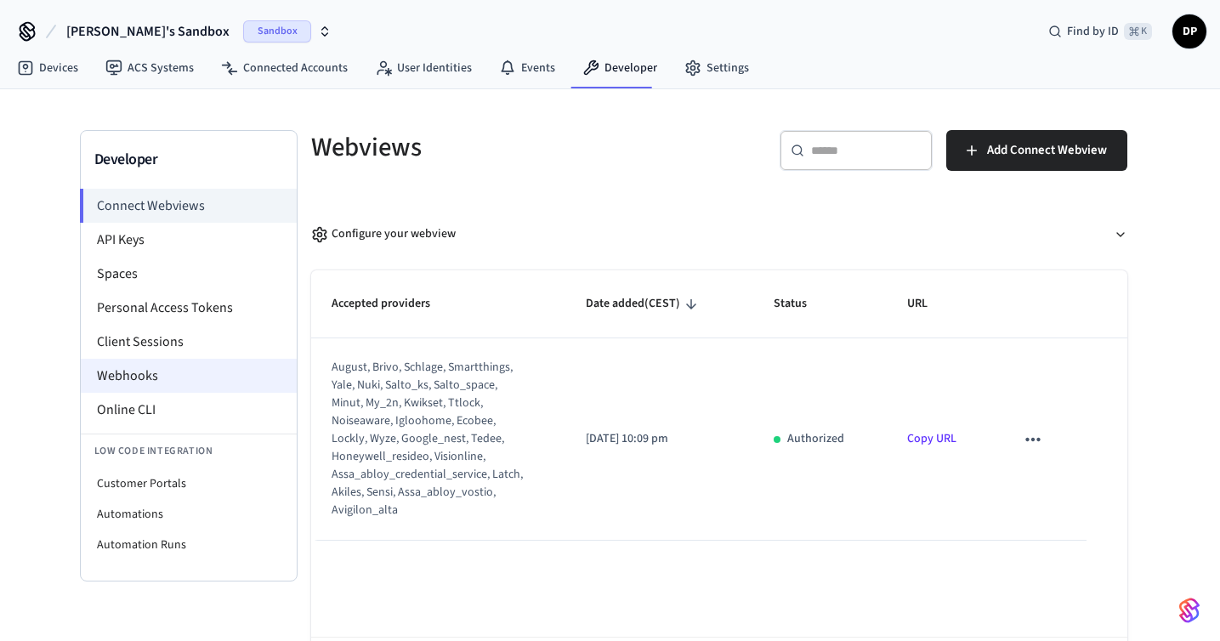
click at [208, 381] on li "Webhooks" at bounding box center [189, 376] width 216 height 34
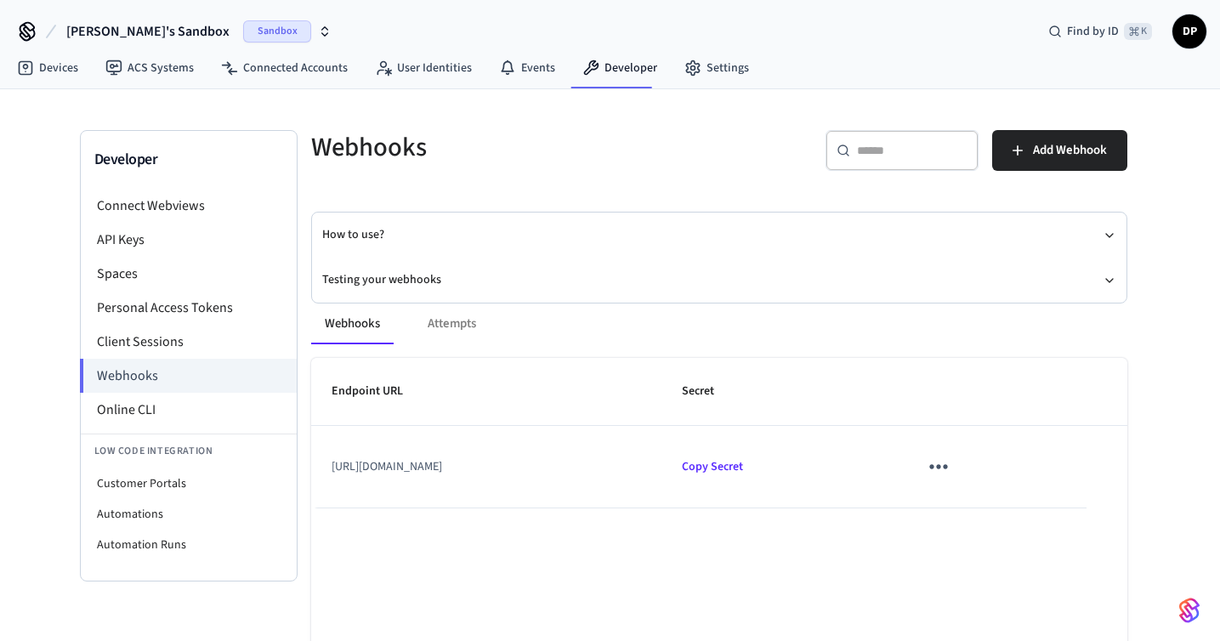
click at [662, 471] on td "[URL][DOMAIN_NAME]" at bounding box center [486, 467] width 351 height 82
click at [951, 461] on icon "sticky table" at bounding box center [938, 466] width 26 height 26
click at [1102, 514] on li "Edit" at bounding box center [1102, 518] width 81 height 46
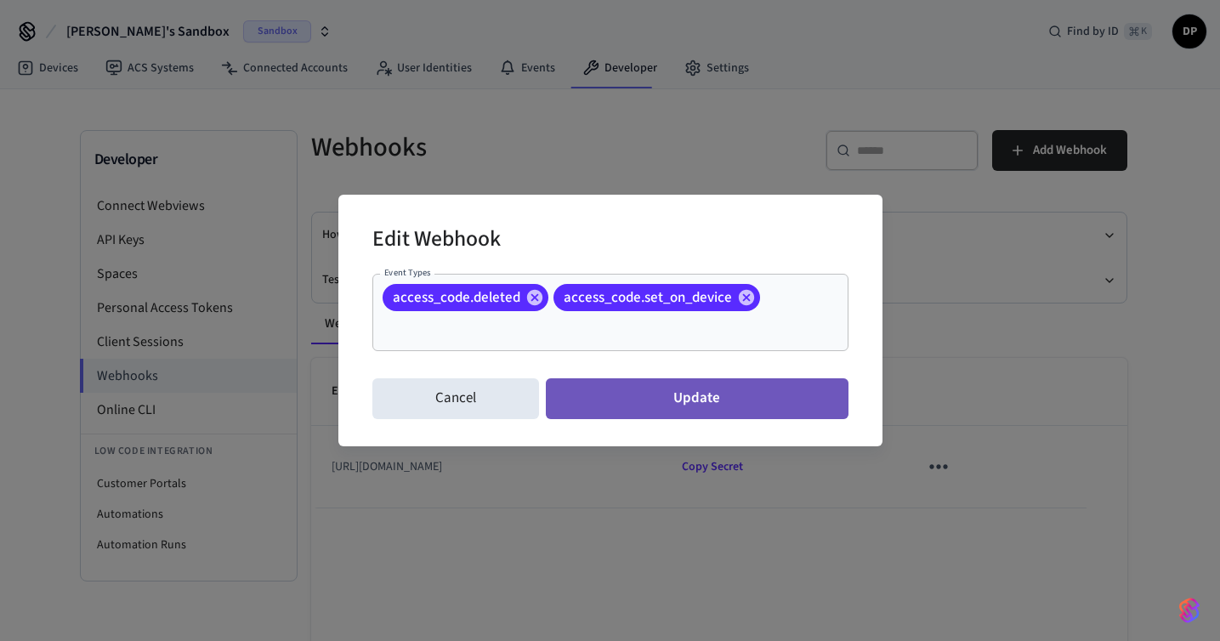
click at [682, 406] on button "Update" at bounding box center [697, 398] width 302 height 41
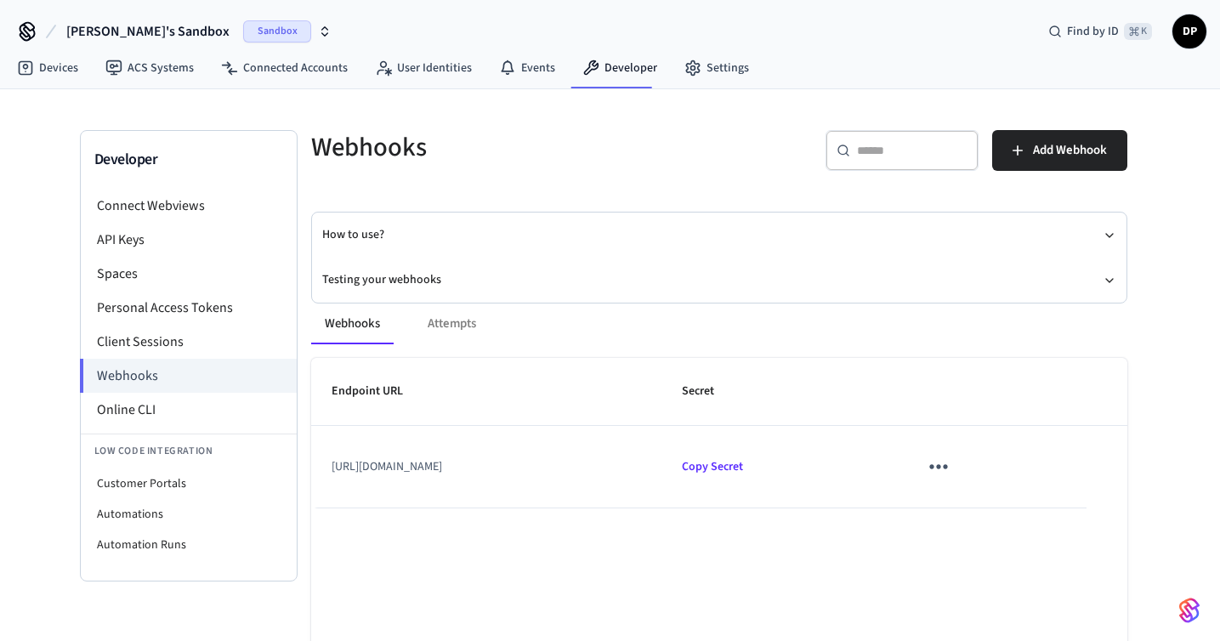
click at [491, 450] on td "[URL][DOMAIN_NAME]" at bounding box center [486, 467] width 351 height 82
click at [396, 465] on td "[URL][DOMAIN_NAME]" at bounding box center [486, 467] width 351 height 82
click at [440, 327] on div "Webhooks Attempts" at bounding box center [719, 323] width 816 height 41
click at [449, 318] on div "Webhooks Attempts" at bounding box center [719, 323] width 816 height 41
click at [386, 461] on td "[URL][DOMAIN_NAME]" at bounding box center [486, 467] width 351 height 82
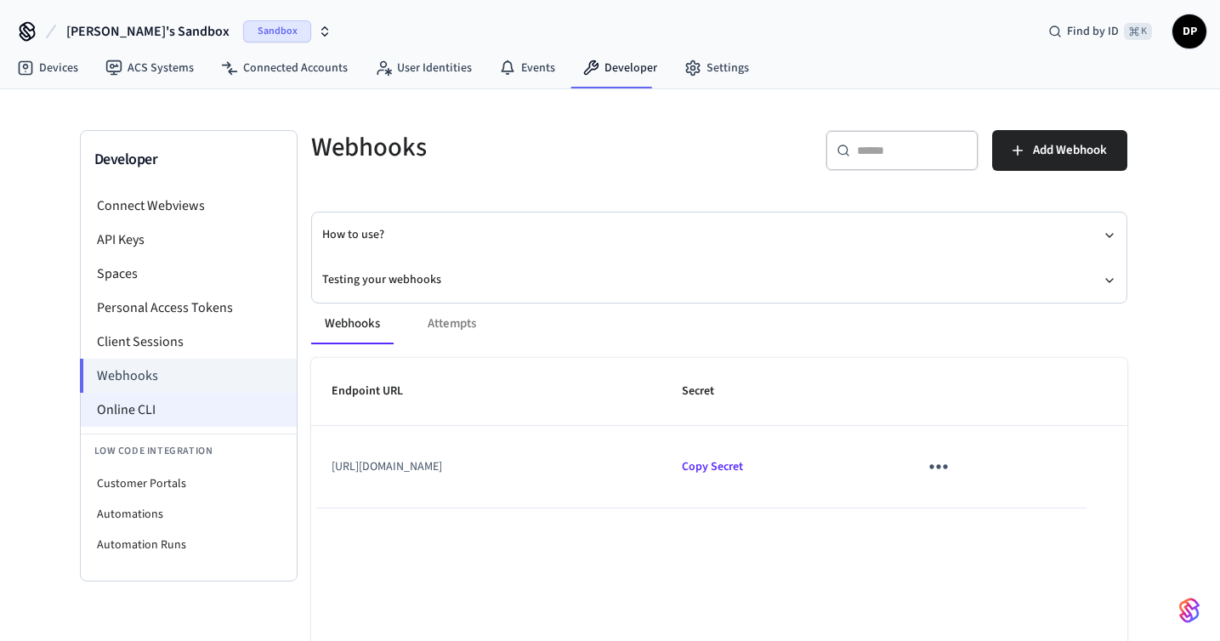
click at [213, 399] on li "Online CLI" at bounding box center [189, 410] width 216 height 34
click at [71, 72] on link "Devices" at bounding box center [47, 68] width 88 height 31
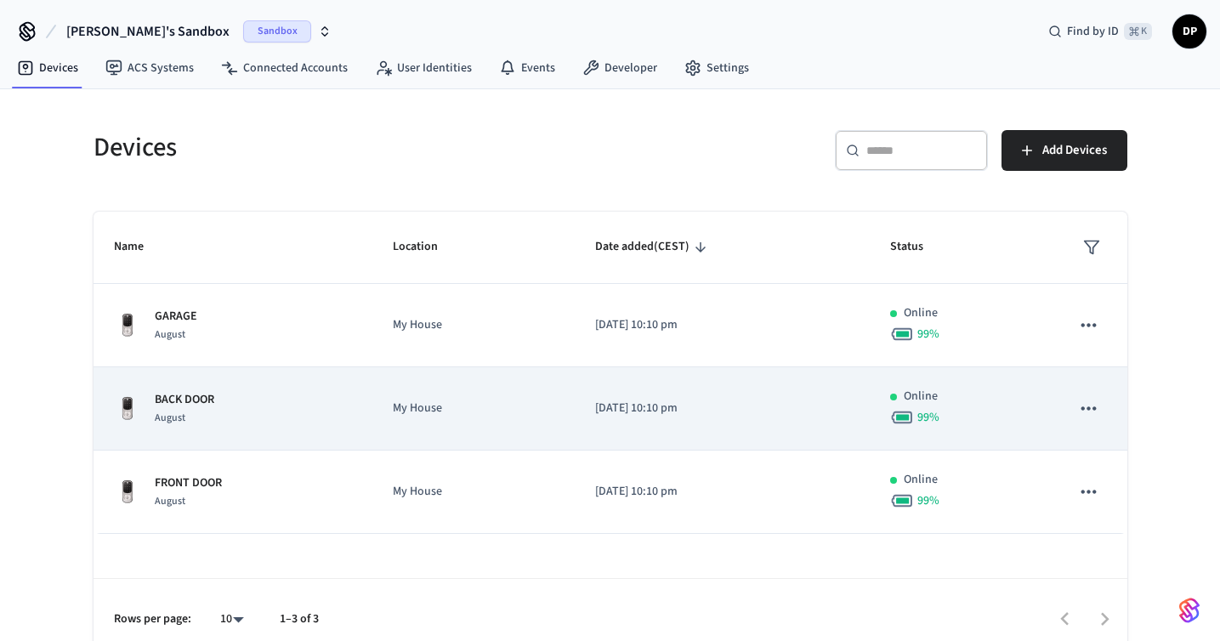
click at [626, 406] on p "[DATE] 10:10 pm" at bounding box center [722, 409] width 254 height 18
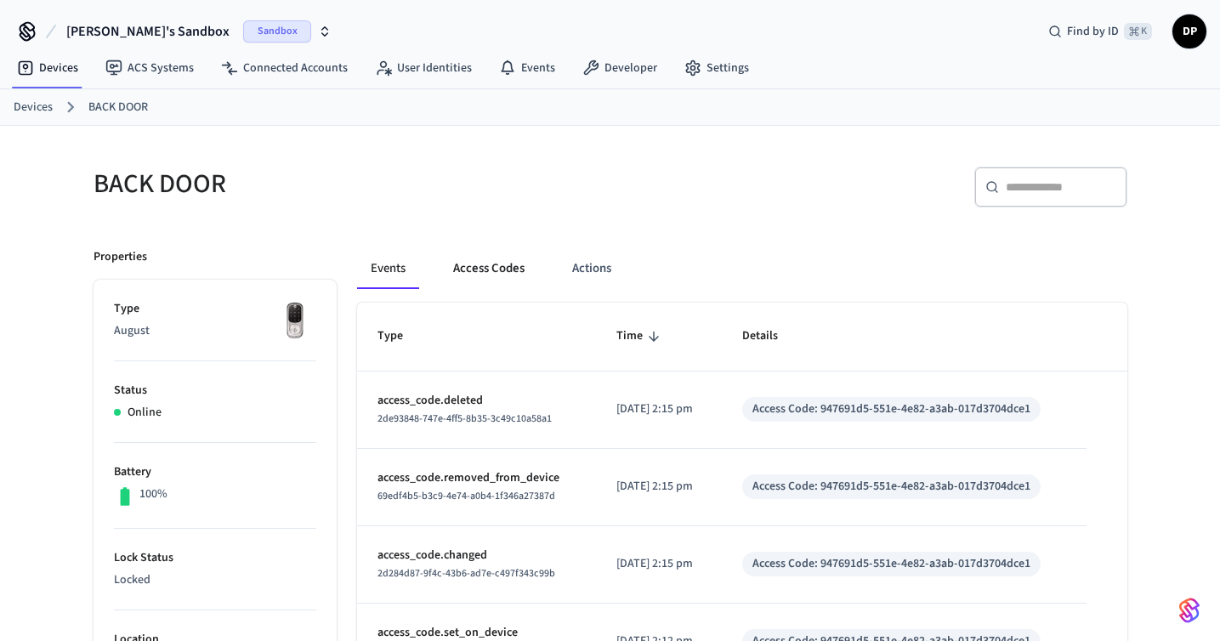
click at [497, 266] on button "Access Codes" at bounding box center [489, 268] width 99 height 41
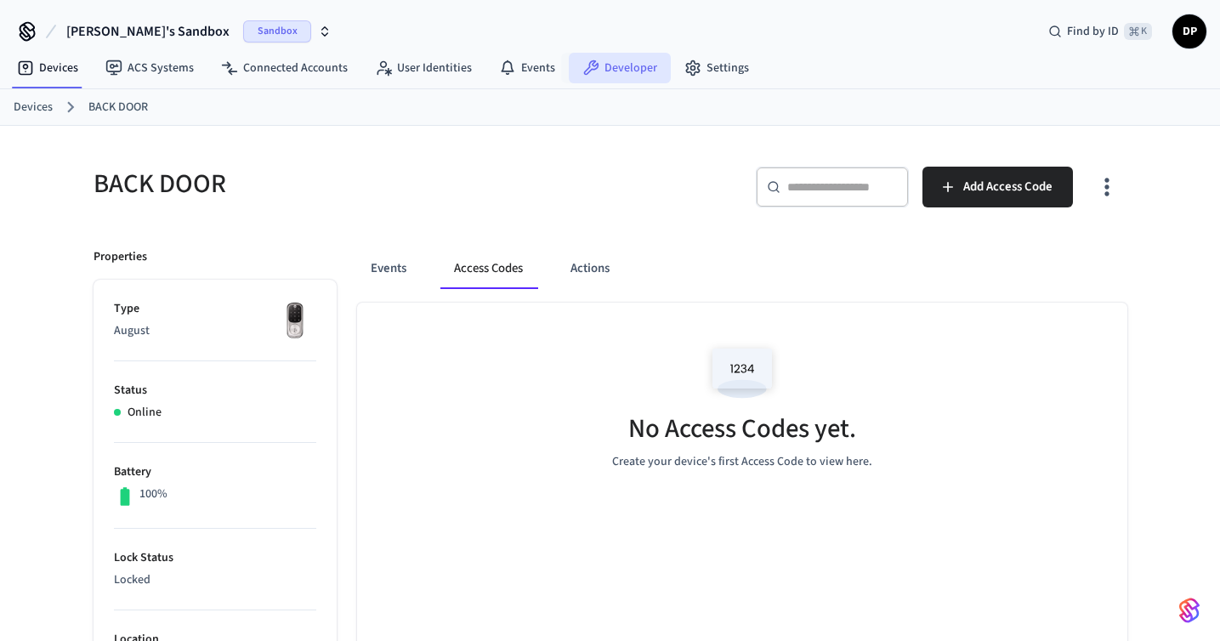
click at [615, 65] on link "Developer" at bounding box center [620, 68] width 102 height 31
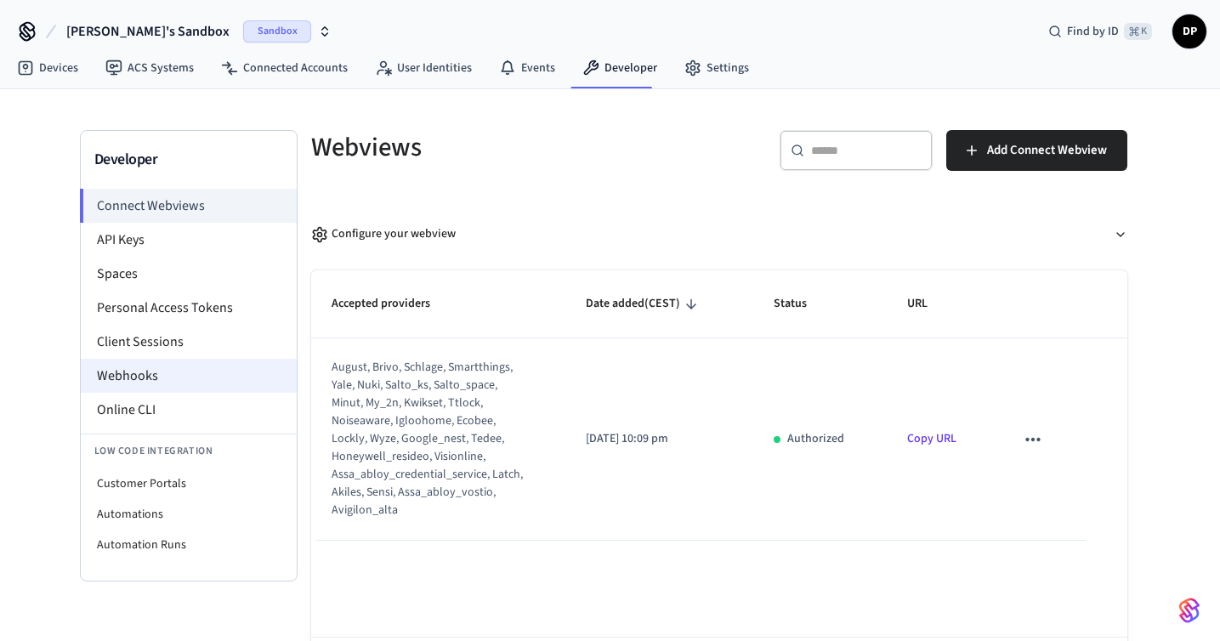
click at [179, 374] on li "Webhooks" at bounding box center [189, 376] width 216 height 34
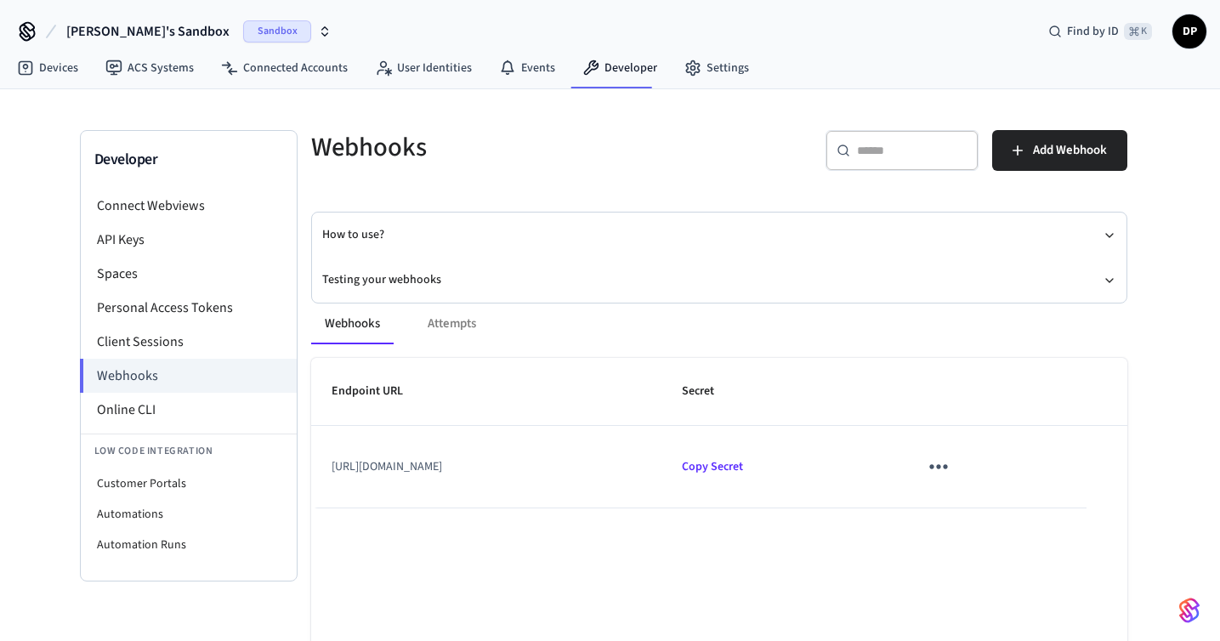
click at [402, 283] on div "Webhooks Attempts Endpoint URL Secret [URL][DOMAIN_NAME] Copy Secret Rows per p…" at bounding box center [709, 545] width 837 height 524
click at [376, 275] on button "Testing your webhooks" at bounding box center [719, 280] width 794 height 45
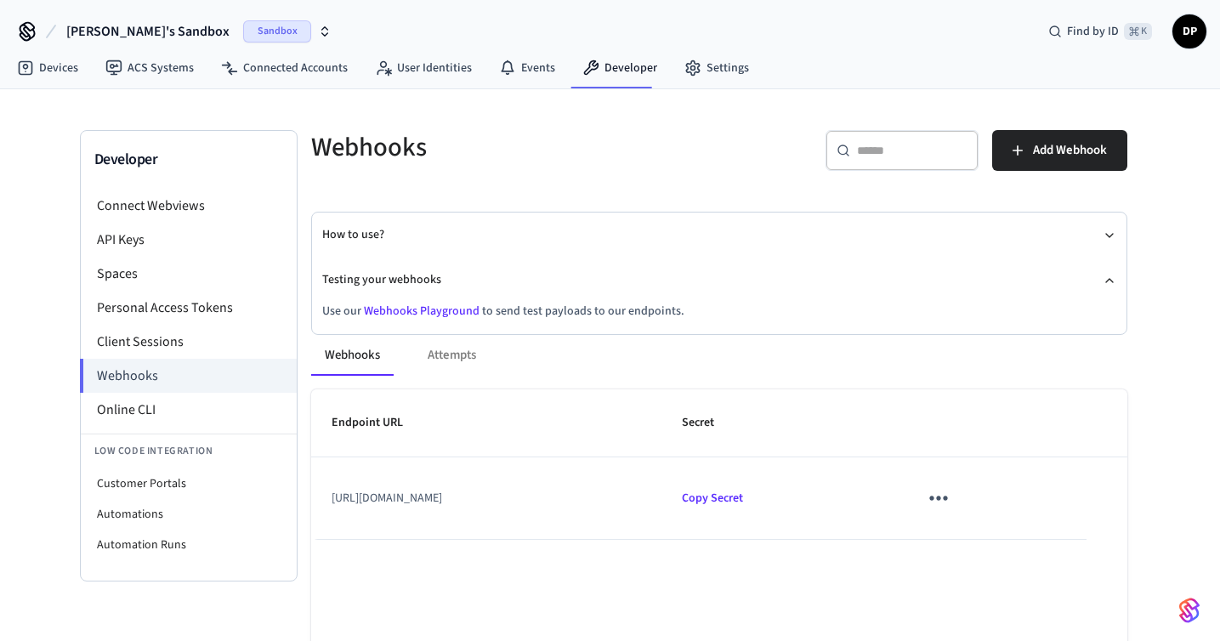
click at [440, 307] on link "Webhooks Playground" at bounding box center [422, 311] width 116 height 17
click at [60, 82] on link "Devices" at bounding box center [47, 68] width 88 height 31
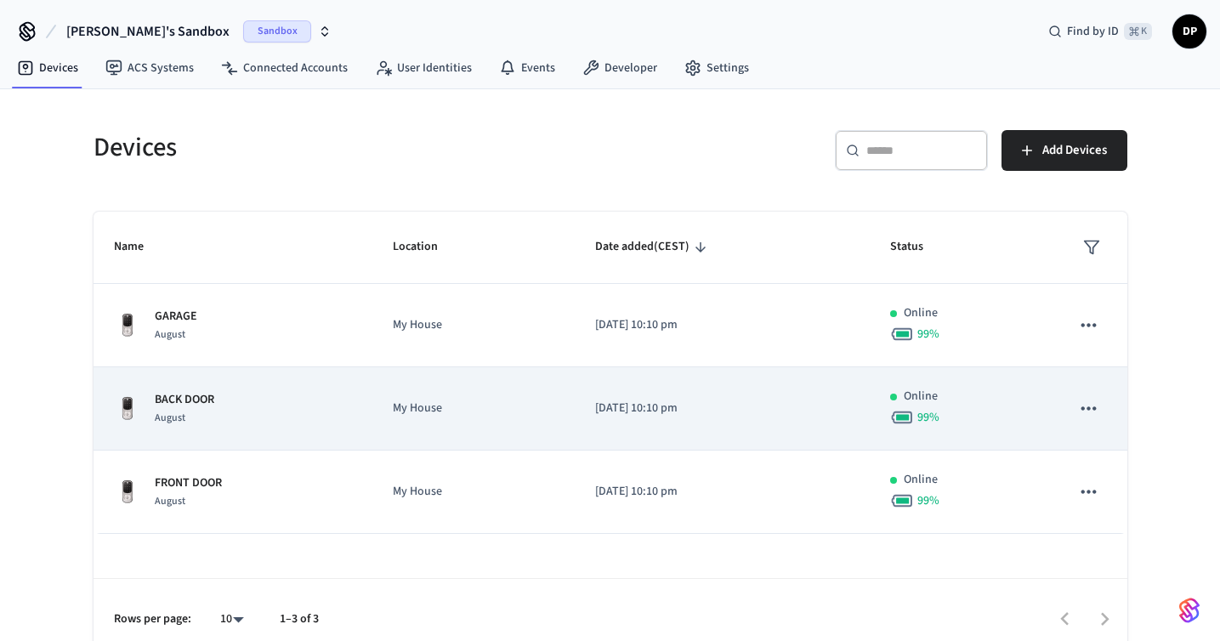
click at [600, 412] on p "[DATE] 10:10 pm" at bounding box center [722, 409] width 254 height 18
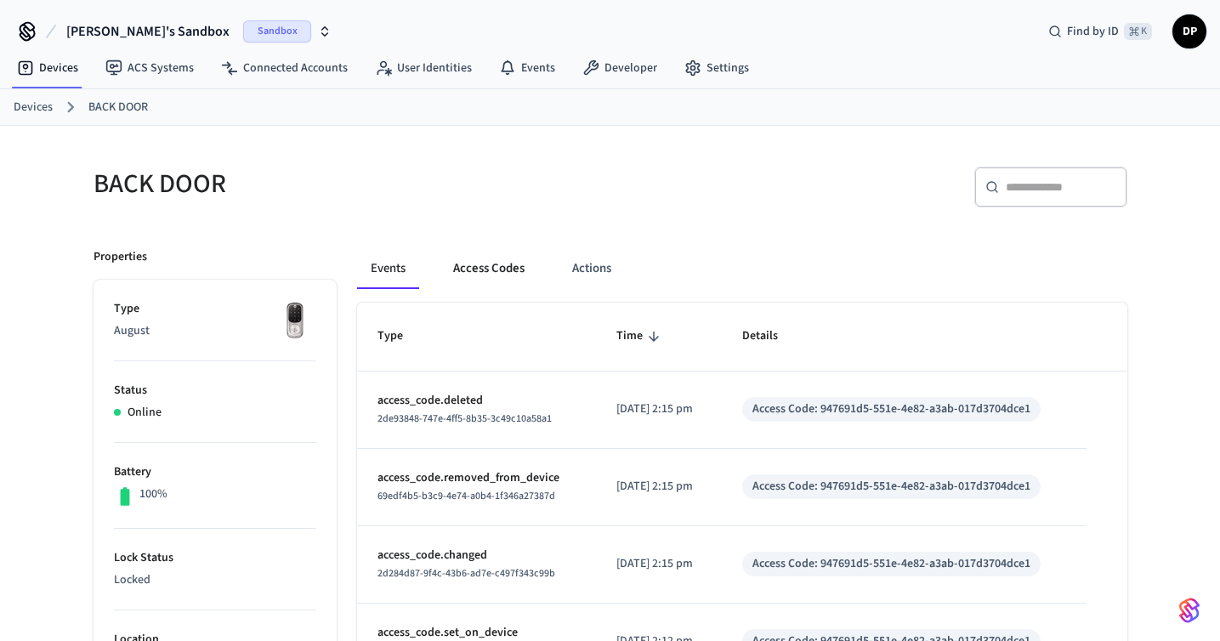
click at [490, 277] on button "Access Codes" at bounding box center [489, 268] width 99 height 41
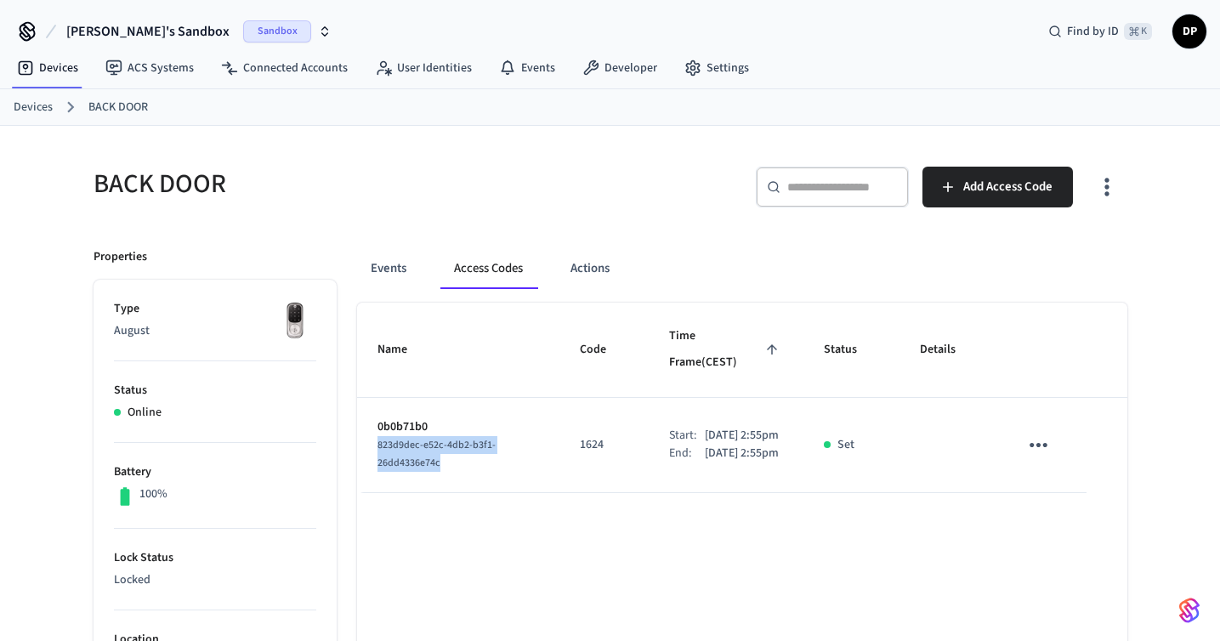
drag, startPoint x: 443, startPoint y: 440, endPoint x: 375, endPoint y: 428, distance: 69.0
click at [375, 428] on td "0b0b71b0 823d9dec-e52c-4db2-b3f1-26dd4336e74c" at bounding box center [458, 445] width 202 height 95
copy span "823d9dec-e52c-4db2-b3f1-26dd4336e74c"
click at [1043, 432] on icon "sticky table" at bounding box center [1038, 445] width 26 height 26
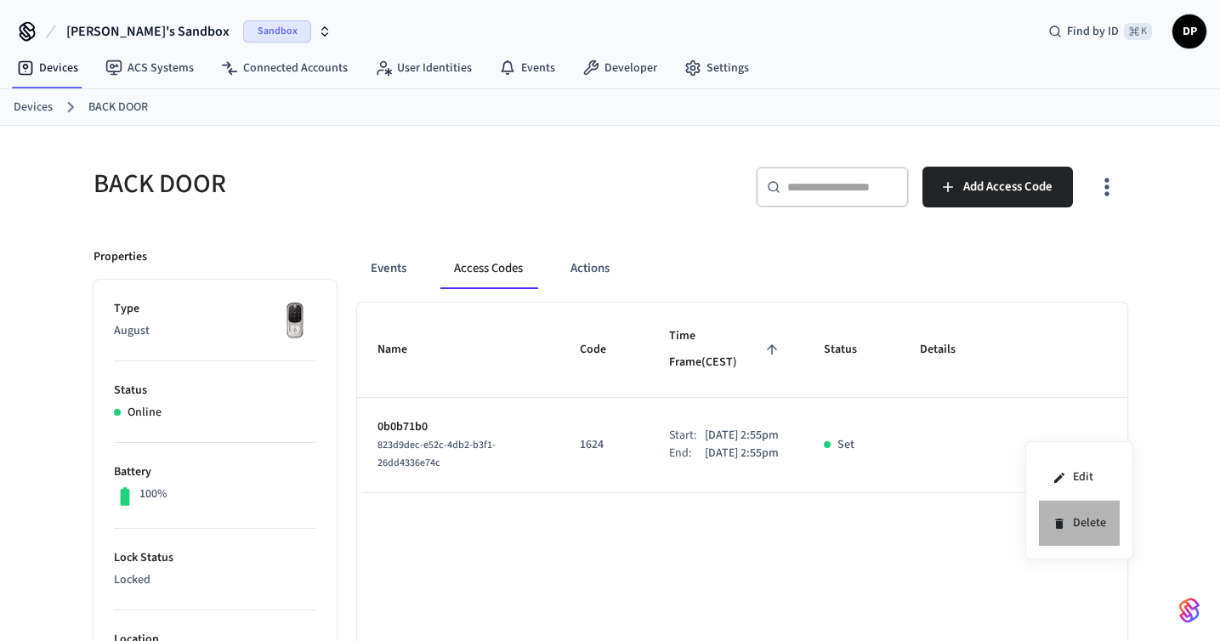
click at [1081, 529] on li "Delete" at bounding box center [1079, 523] width 81 height 45
